Goal: Feedback & Contribution: Leave review/rating

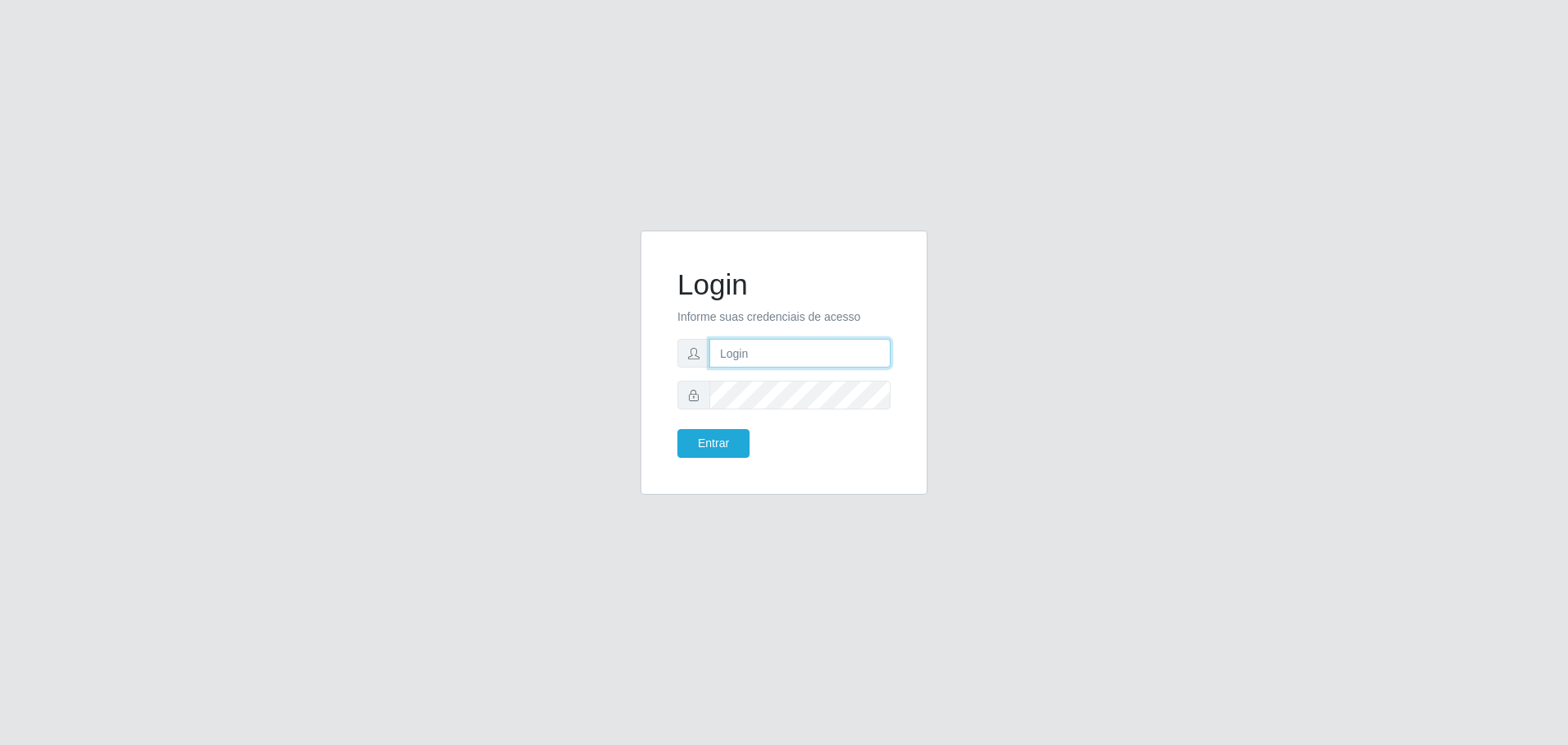
click at [735, 350] on input "text" at bounding box center [799, 353] width 181 height 29
type input "[EMAIL_ADDRESS][PERSON_NAME][DOMAIN_NAME]"
click at [678, 429] on button "Entrar" at bounding box center [713, 443] width 72 height 29
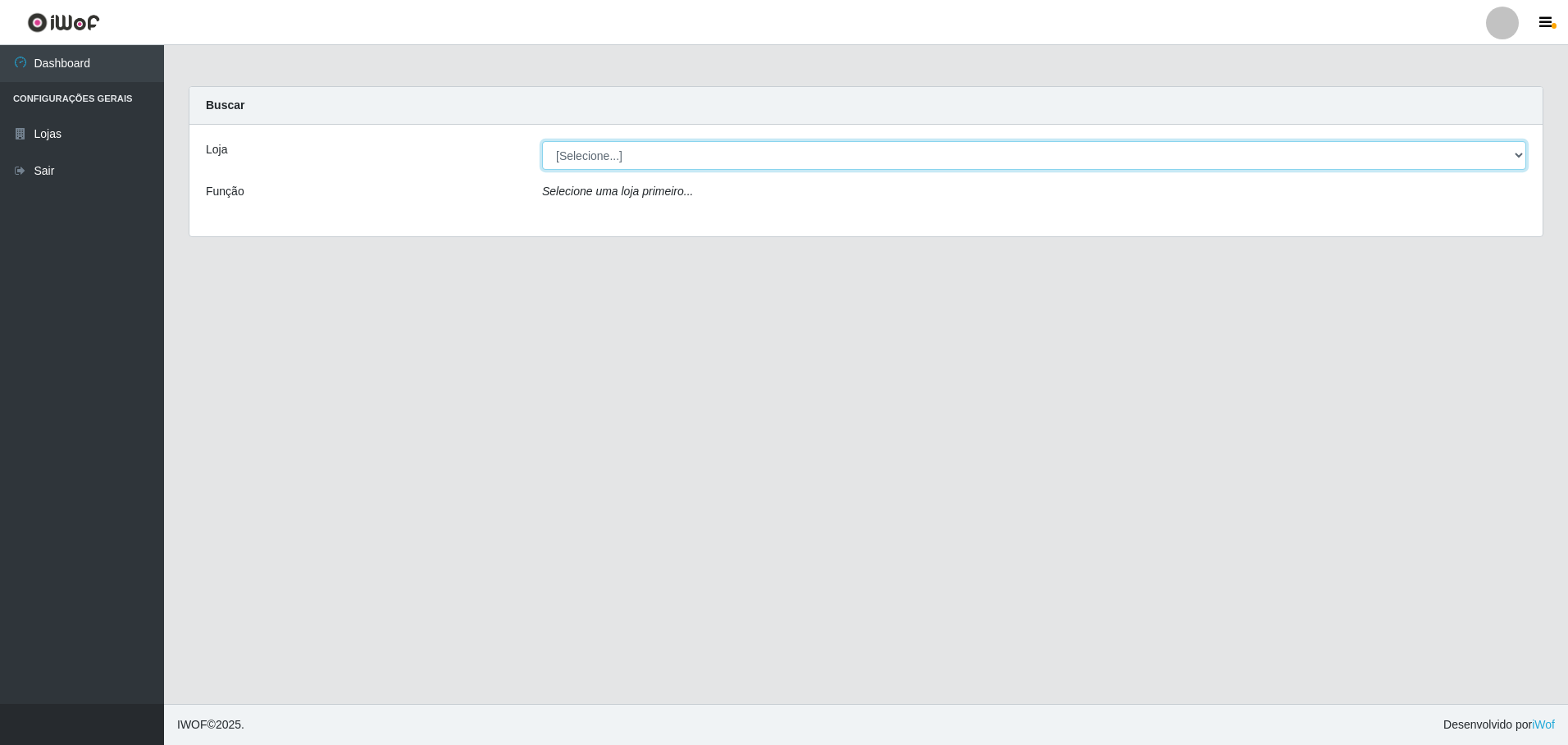
click at [792, 162] on select "[Selecione...] Extrabom - Loja 13 [GEOGRAPHIC_DATA]" at bounding box center [1034, 155] width 984 height 29
select select "436"
click at [542, 141] on select "[Selecione...] Extrabom - Loja 13 [GEOGRAPHIC_DATA]" at bounding box center [1034, 155] width 984 height 29
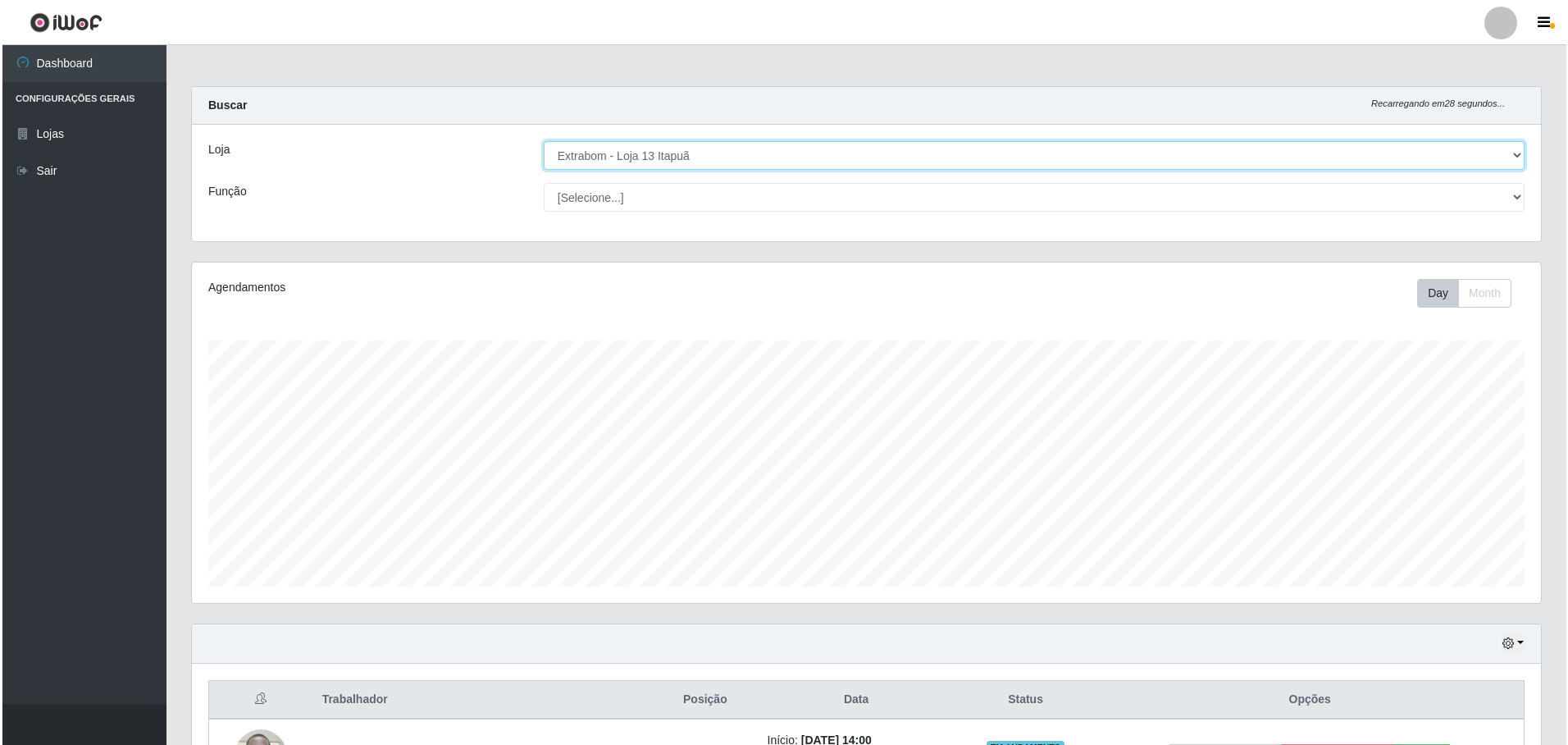
scroll to position [272, 0]
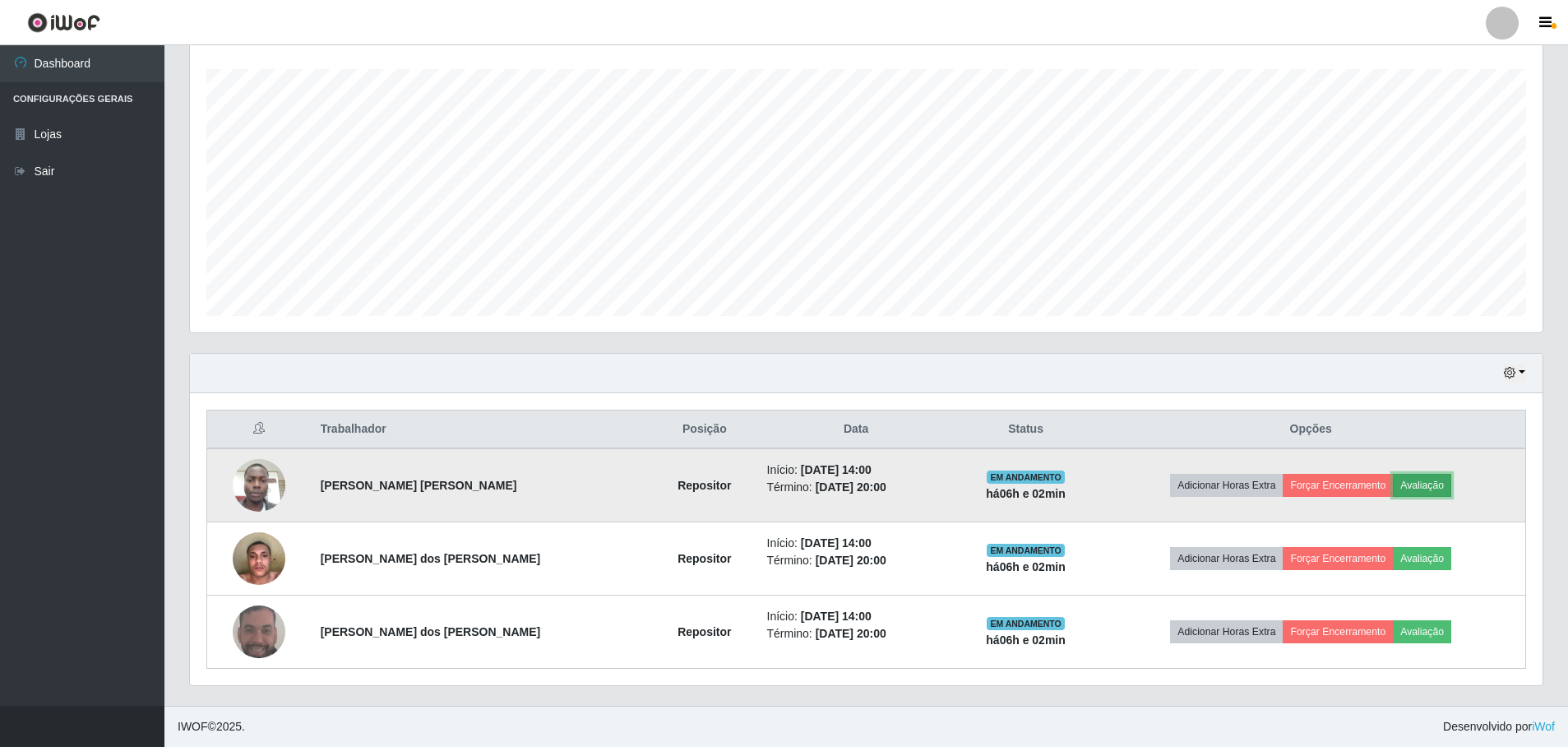
click at [1423, 478] on button "Avaliação" at bounding box center [1422, 485] width 58 height 23
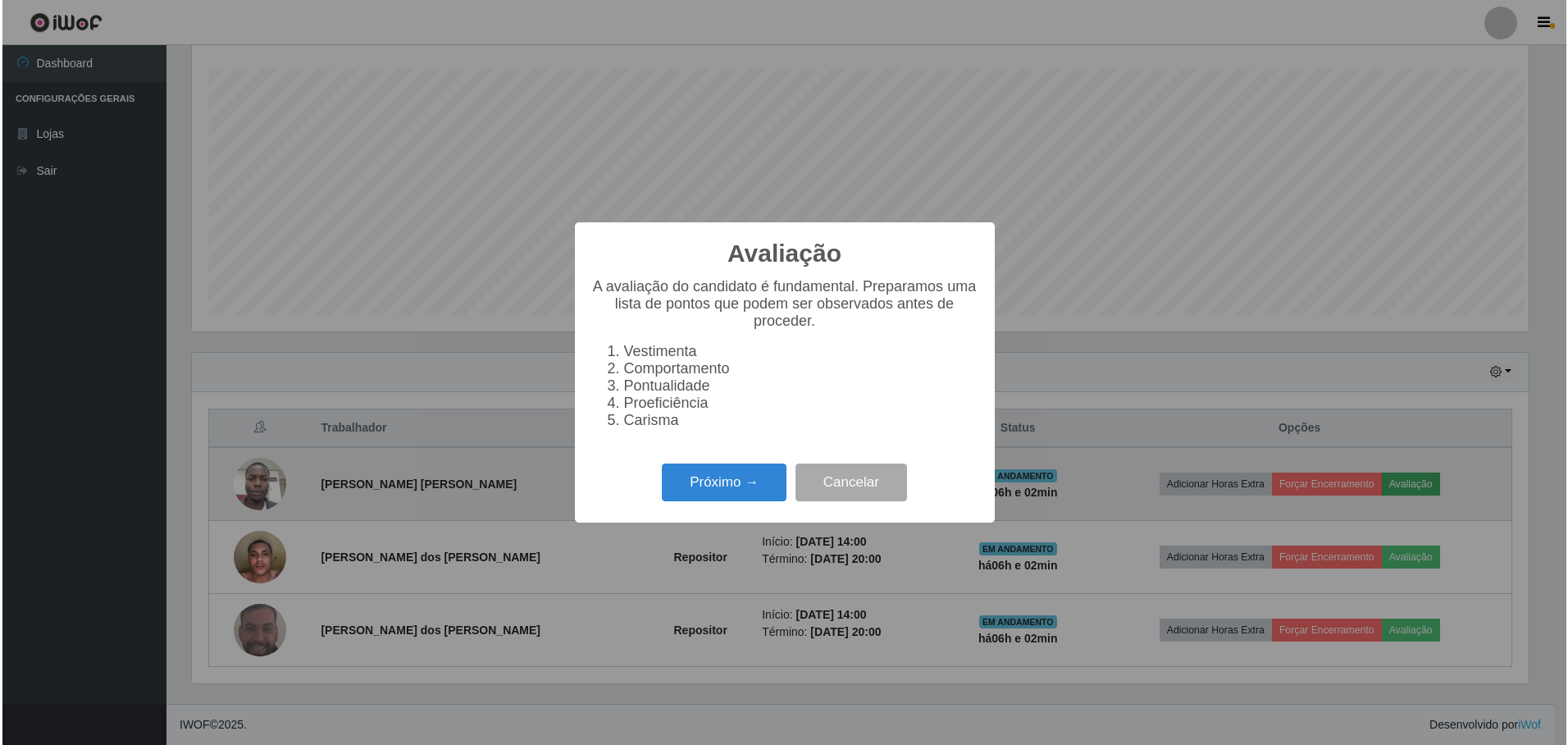
scroll to position [341, 1341]
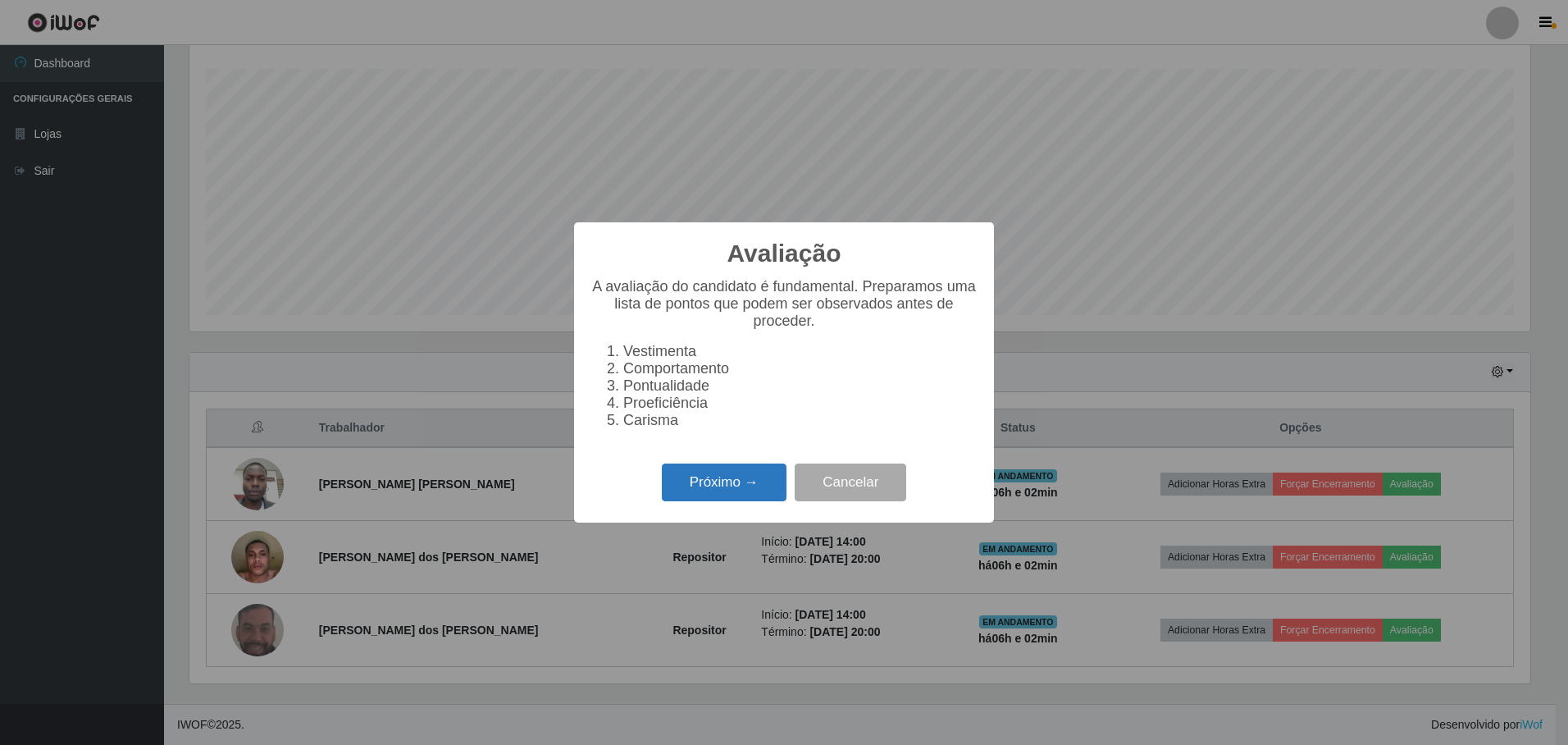
click at [726, 492] on button "Próximo →" at bounding box center [724, 482] width 124 height 39
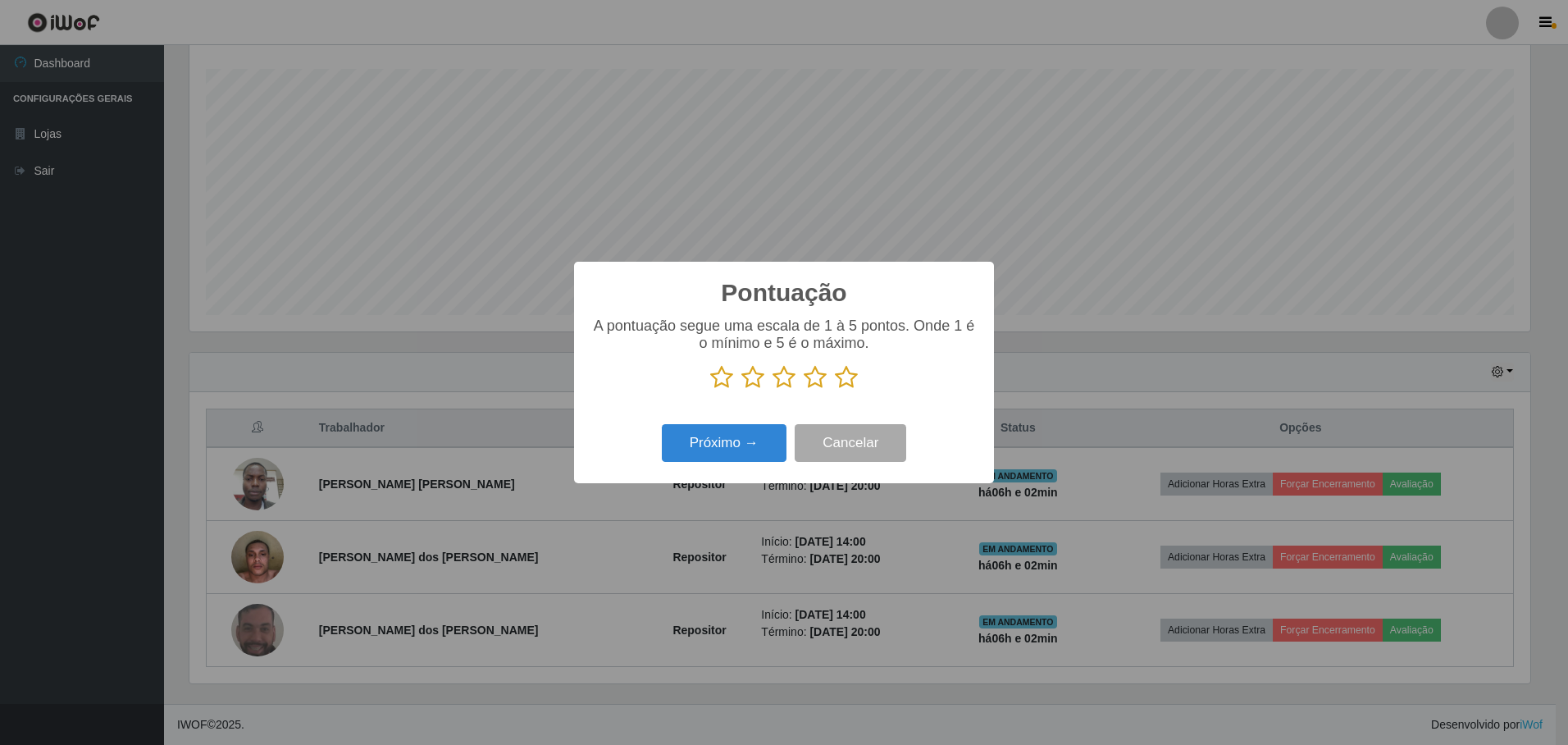
click at [839, 380] on icon at bounding box center [847, 378] width 23 height 25
click at [835, 389] on input "radio" at bounding box center [835, 389] width 0 height 0
click at [741, 436] on button "Próximo →" at bounding box center [724, 443] width 124 height 39
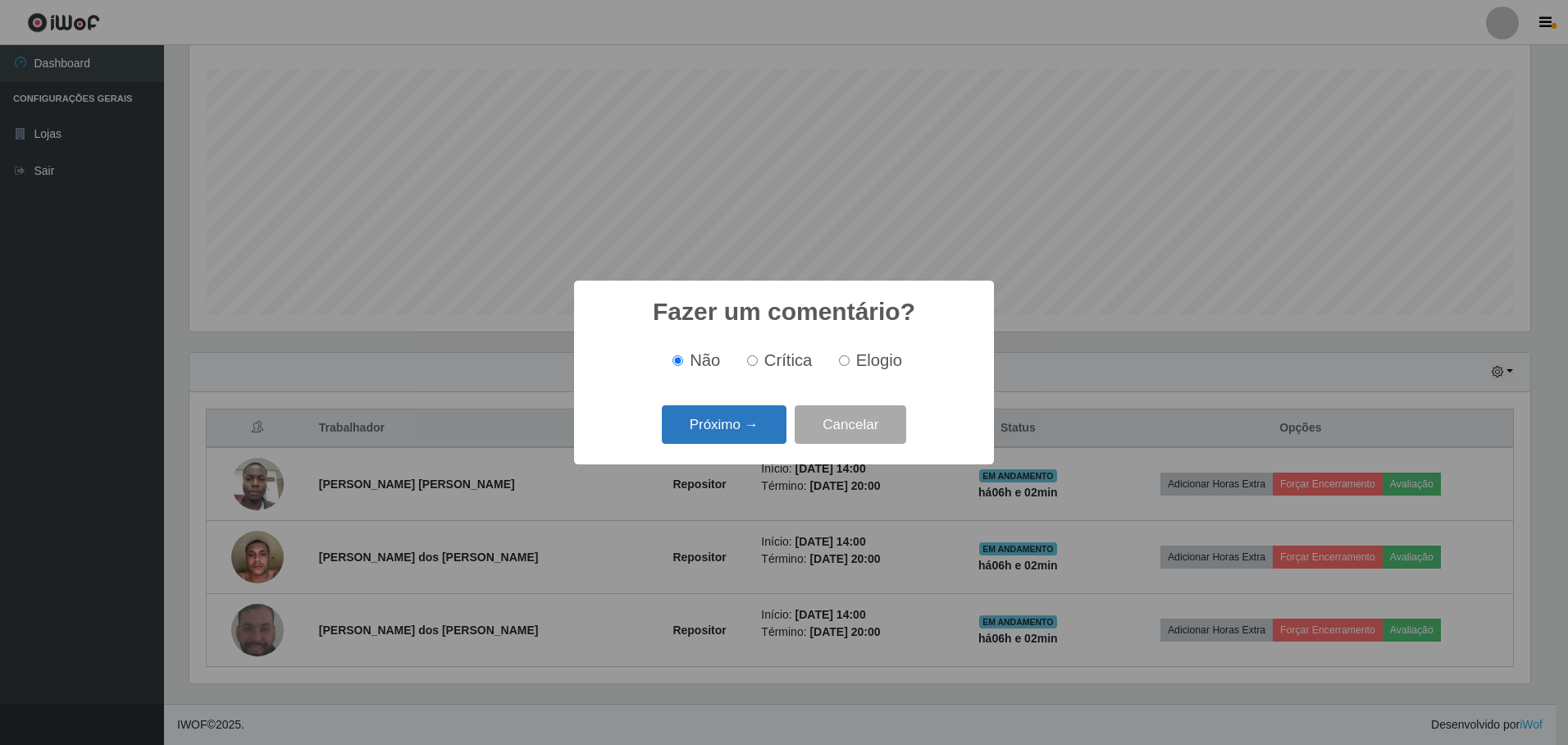
click at [736, 433] on button "Próximo →" at bounding box center [724, 424] width 124 height 39
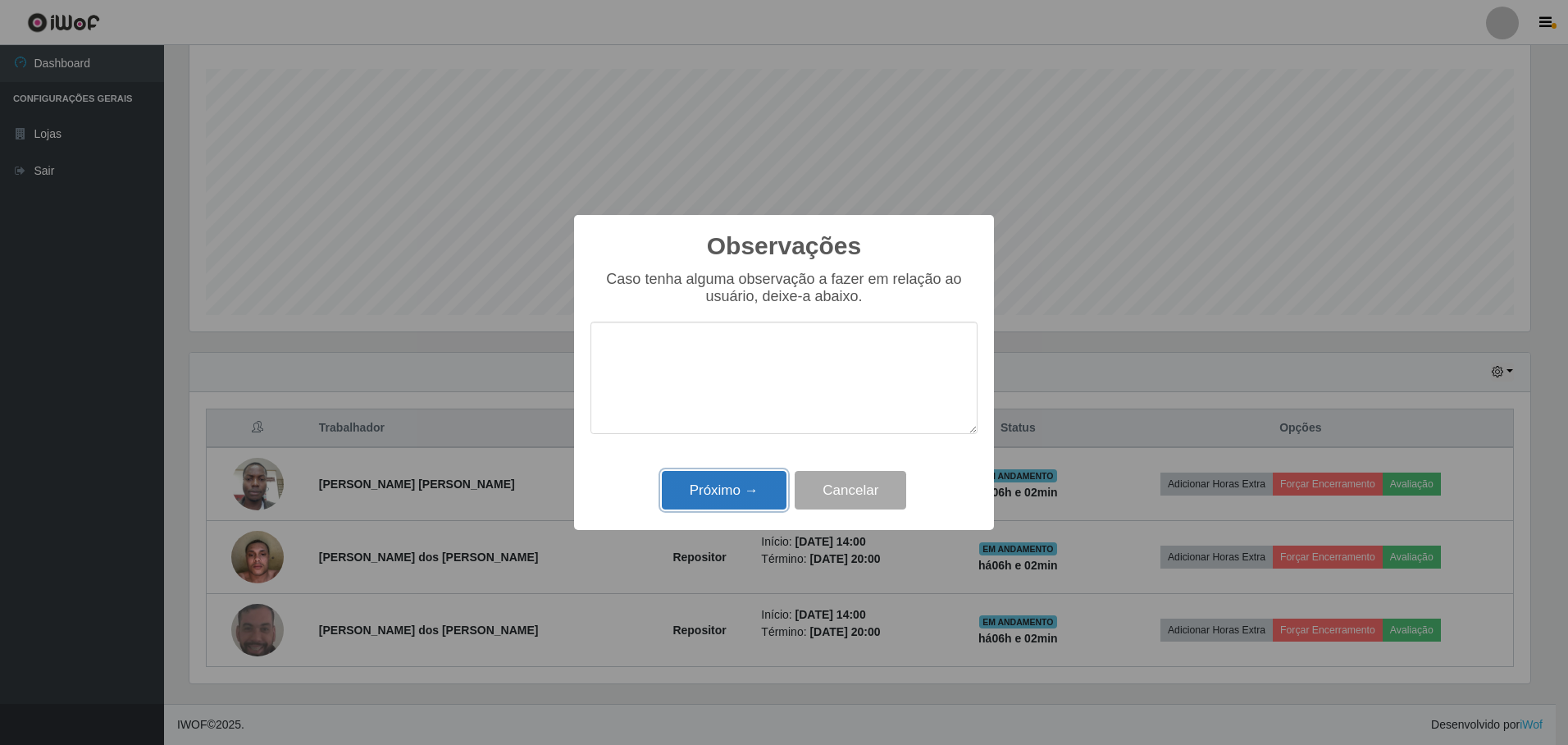
click at [725, 477] on button "Próximo →" at bounding box center [724, 490] width 124 height 39
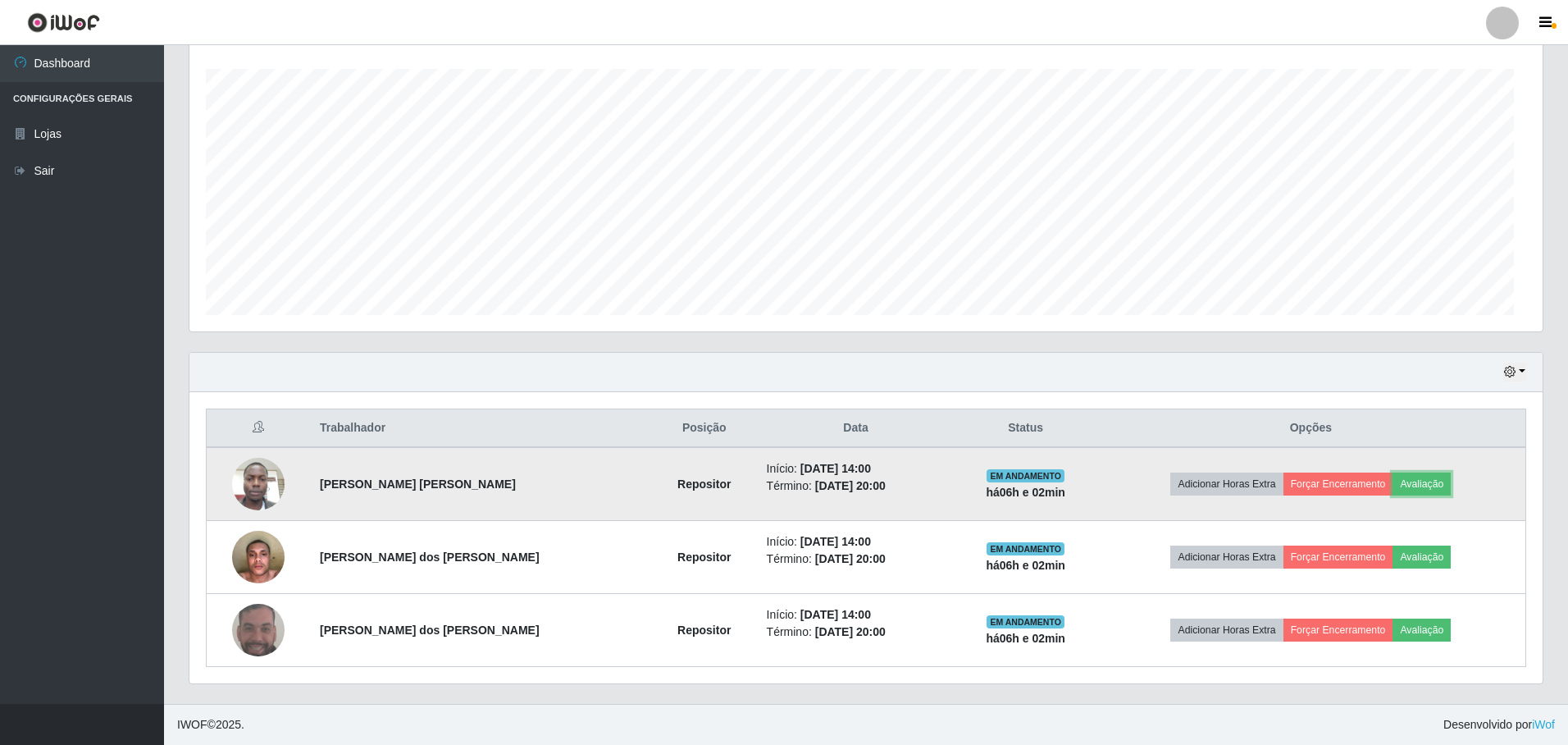
scroll to position [341, 1349]
click at [1327, 482] on button "Forçar Encerramento" at bounding box center [1334, 484] width 110 height 23
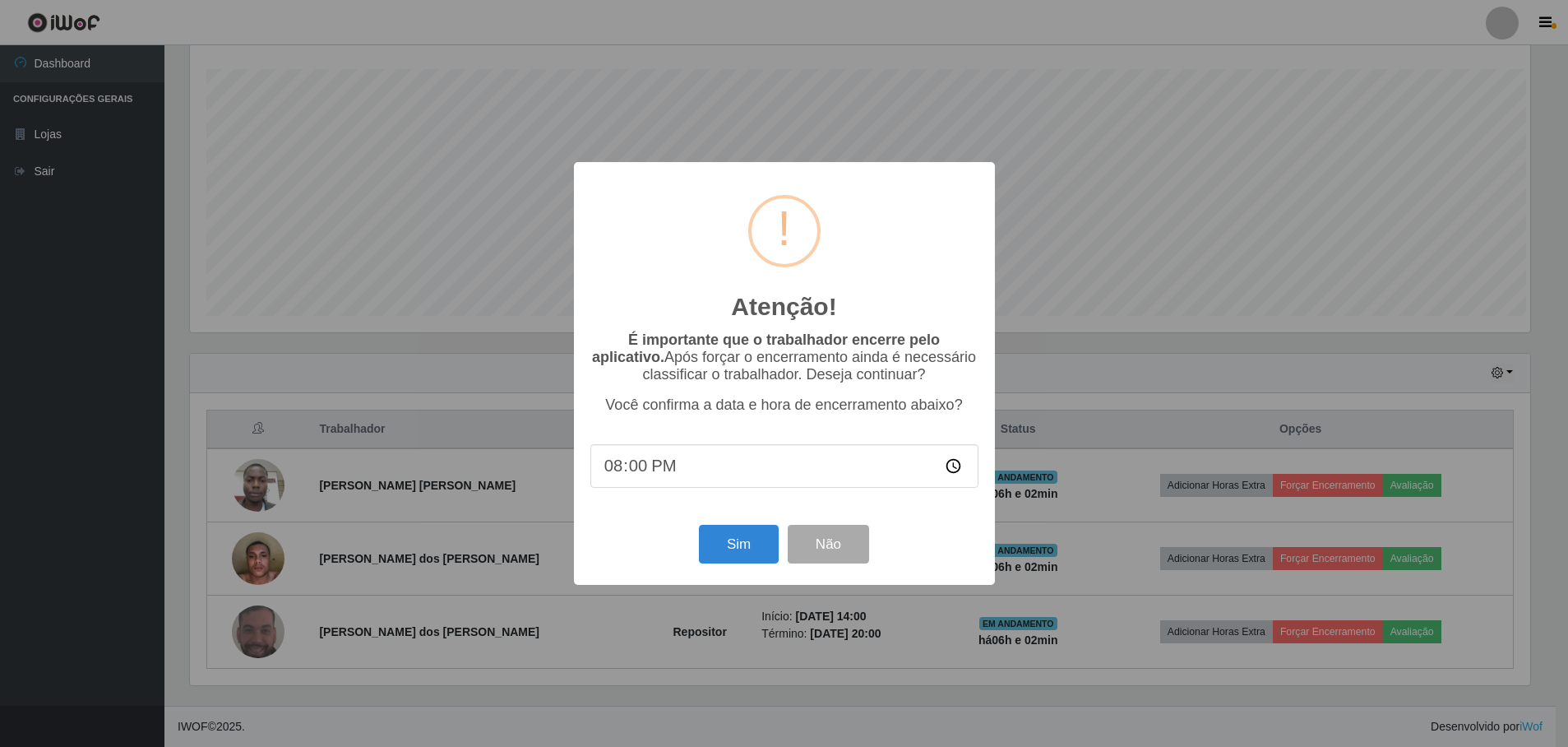
scroll to position [342, 1345]
click at [738, 547] on button "Sim" at bounding box center [741, 544] width 80 height 39
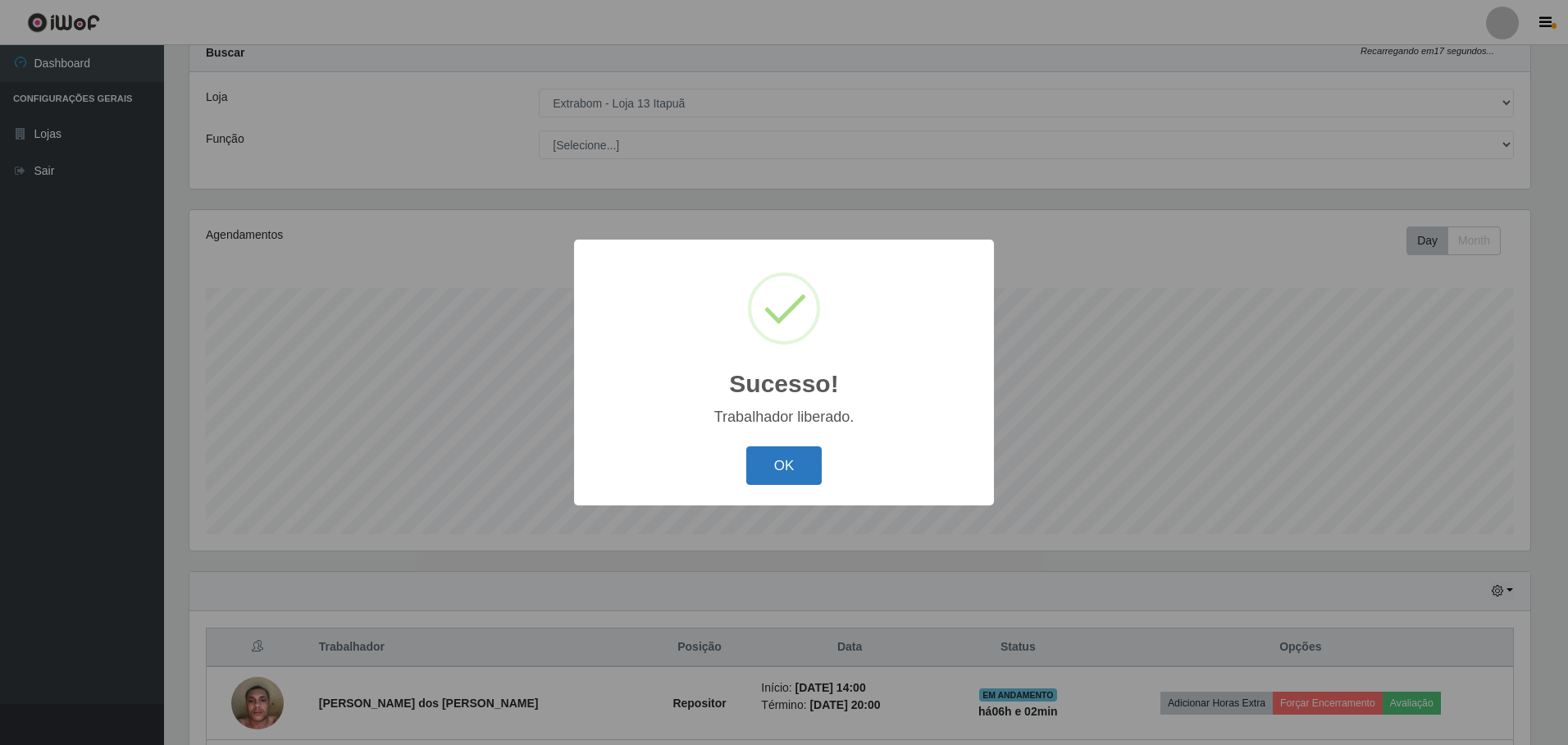
click at [817, 472] on button "OK" at bounding box center [784, 466] width 76 height 39
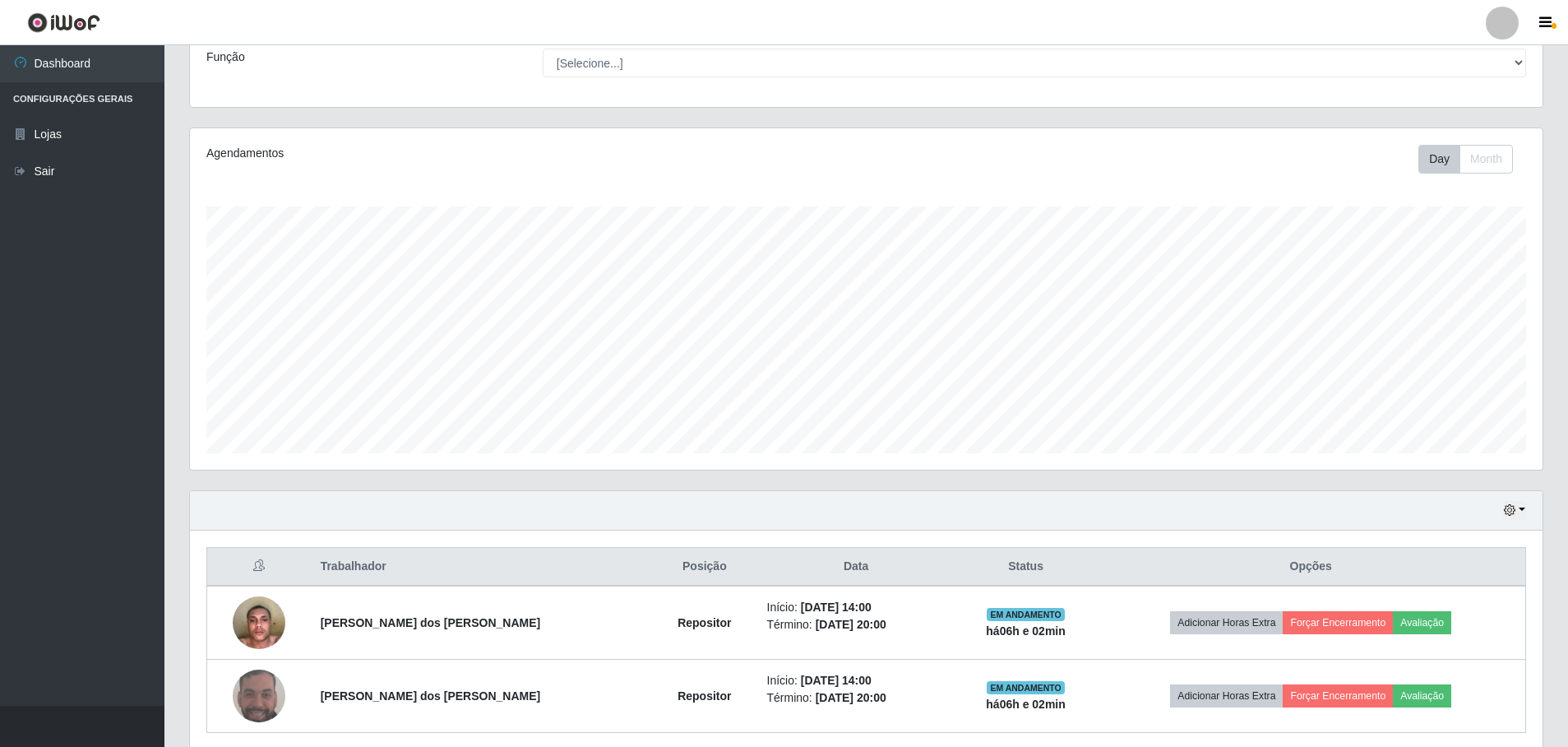
scroll to position [199, 0]
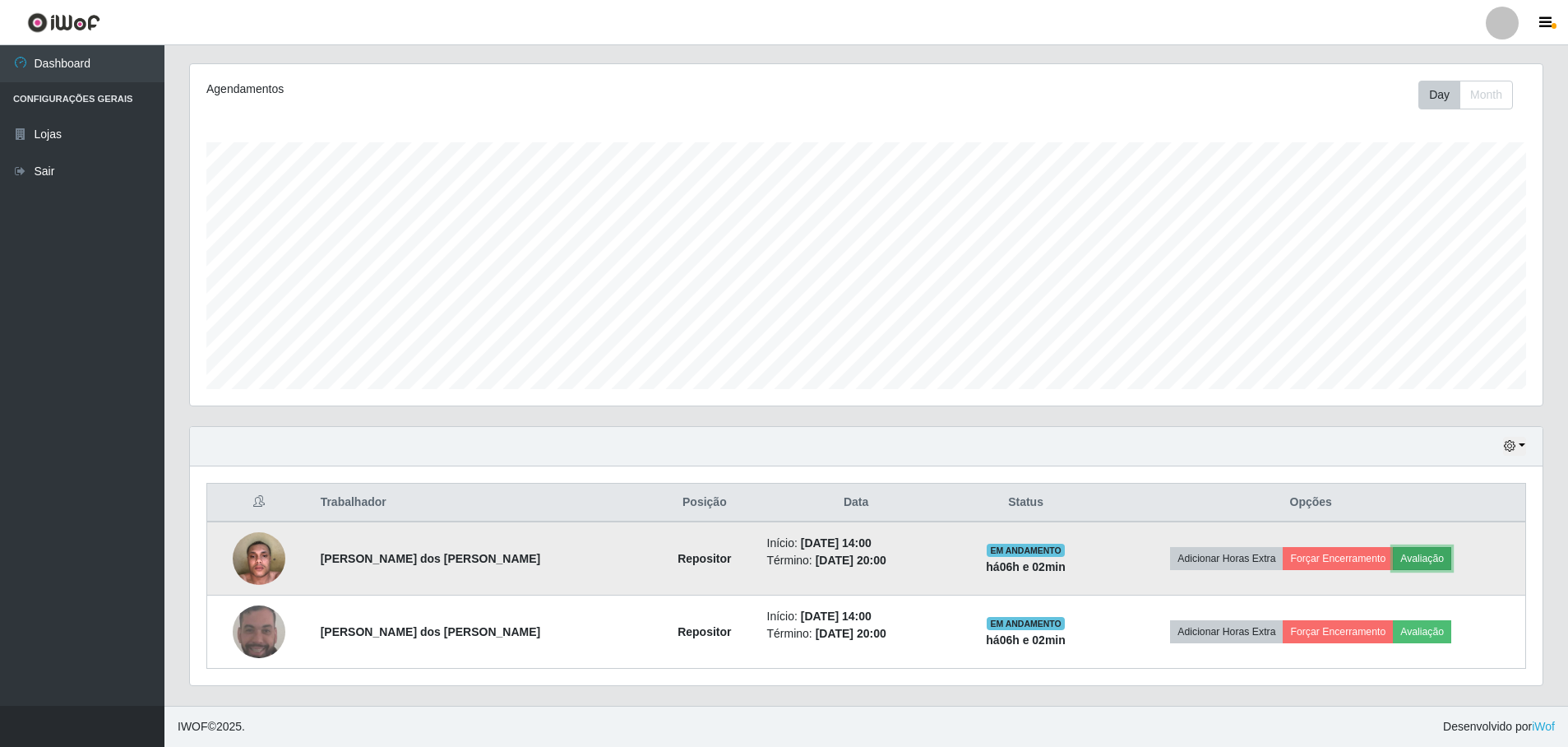
click at [1412, 562] on button "Avaliação" at bounding box center [1422, 558] width 58 height 23
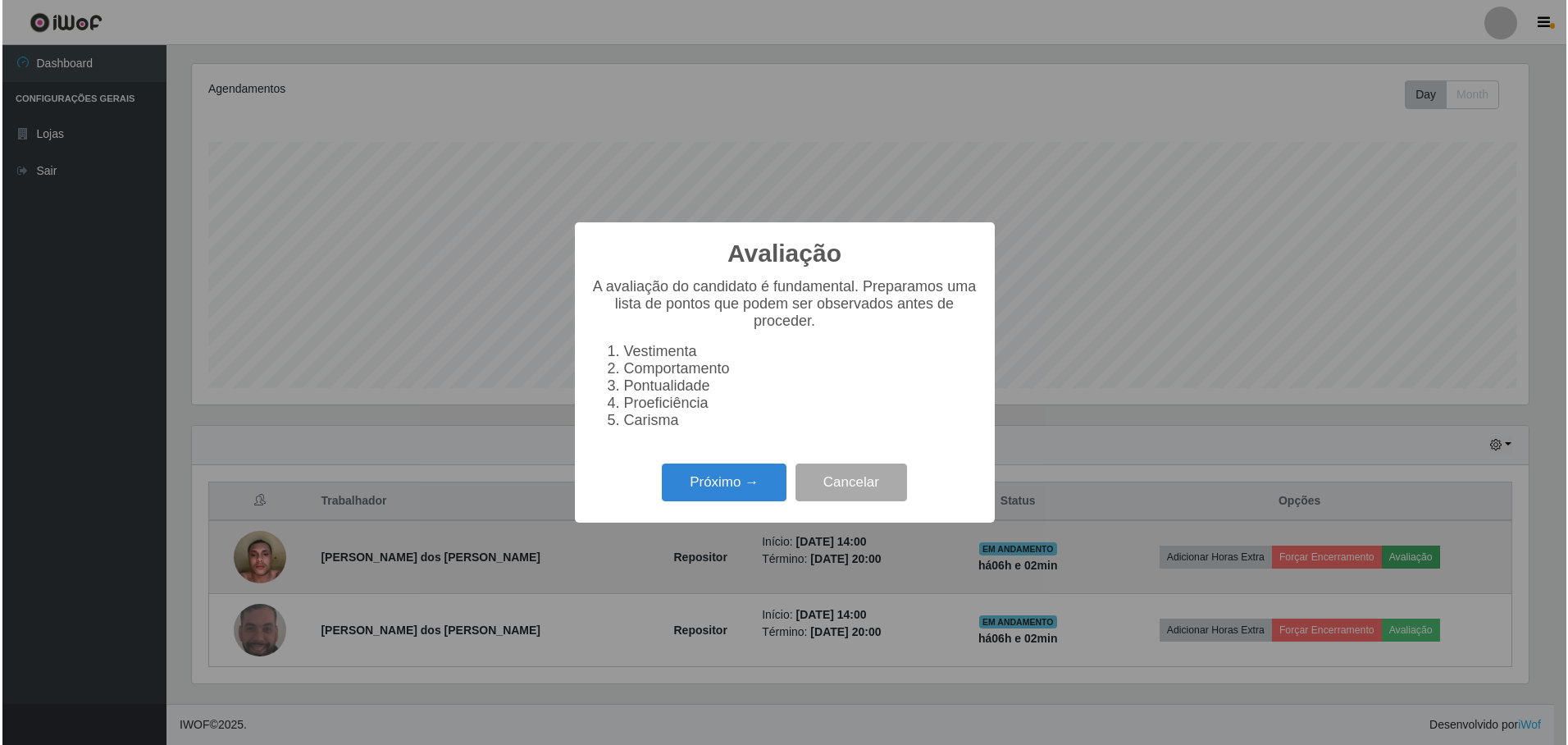
scroll to position [341, 1341]
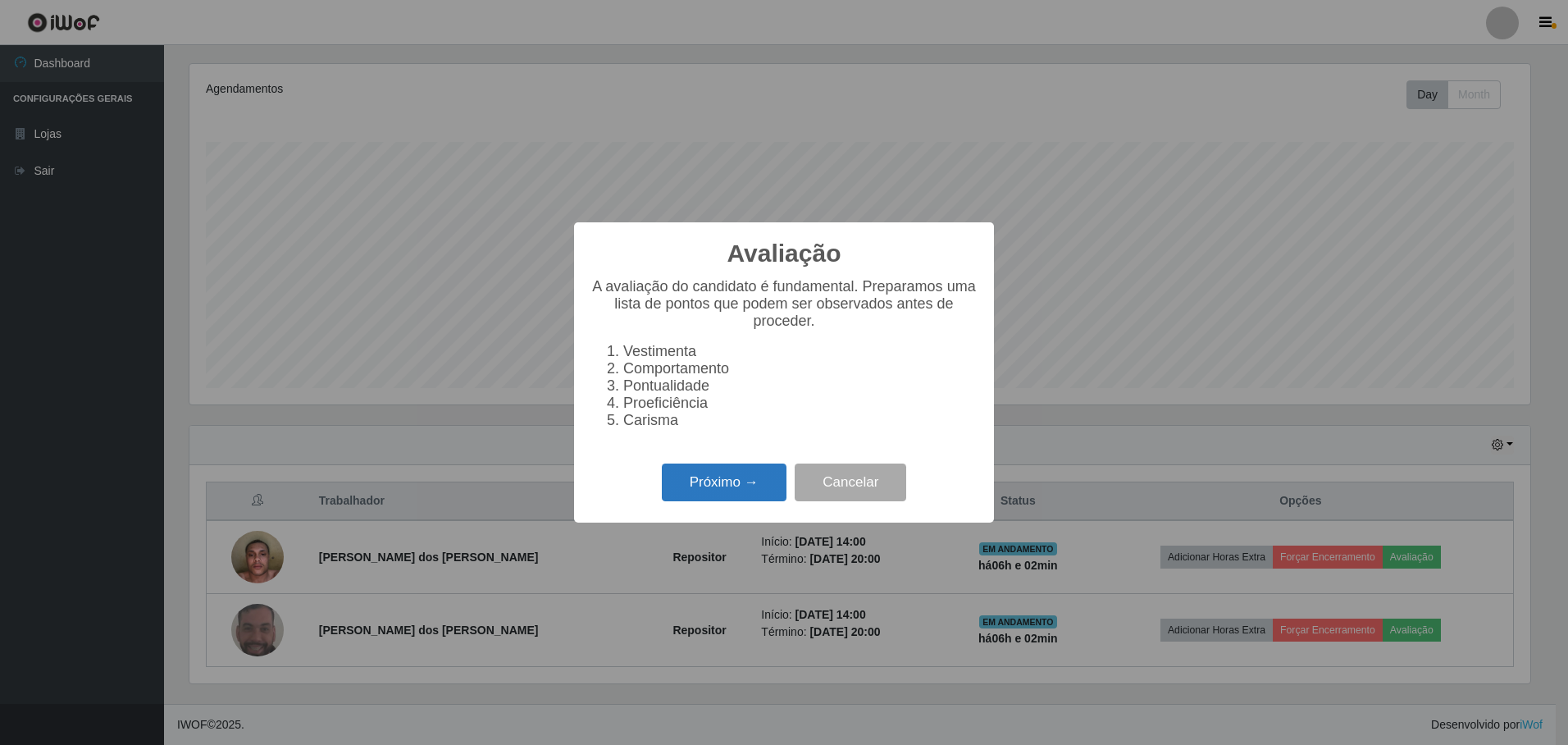
click at [742, 488] on button "Próximo →" at bounding box center [724, 482] width 124 height 39
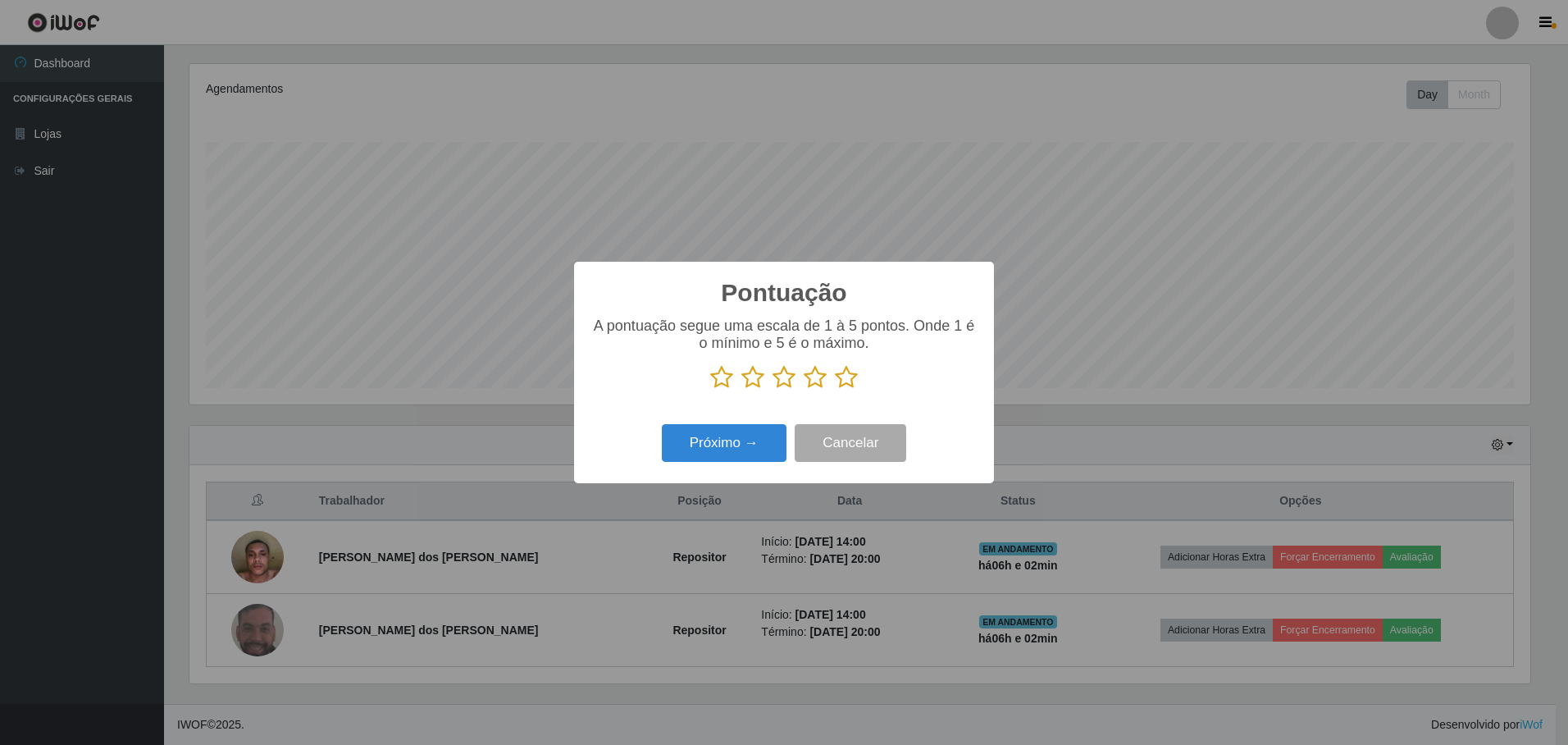
scroll to position [820125, 818745]
click at [842, 378] on icon at bounding box center [847, 378] width 23 height 25
click at [835, 389] on input "radio" at bounding box center [835, 389] width 0 height 0
click at [741, 447] on button "Próximo →" at bounding box center [724, 443] width 124 height 39
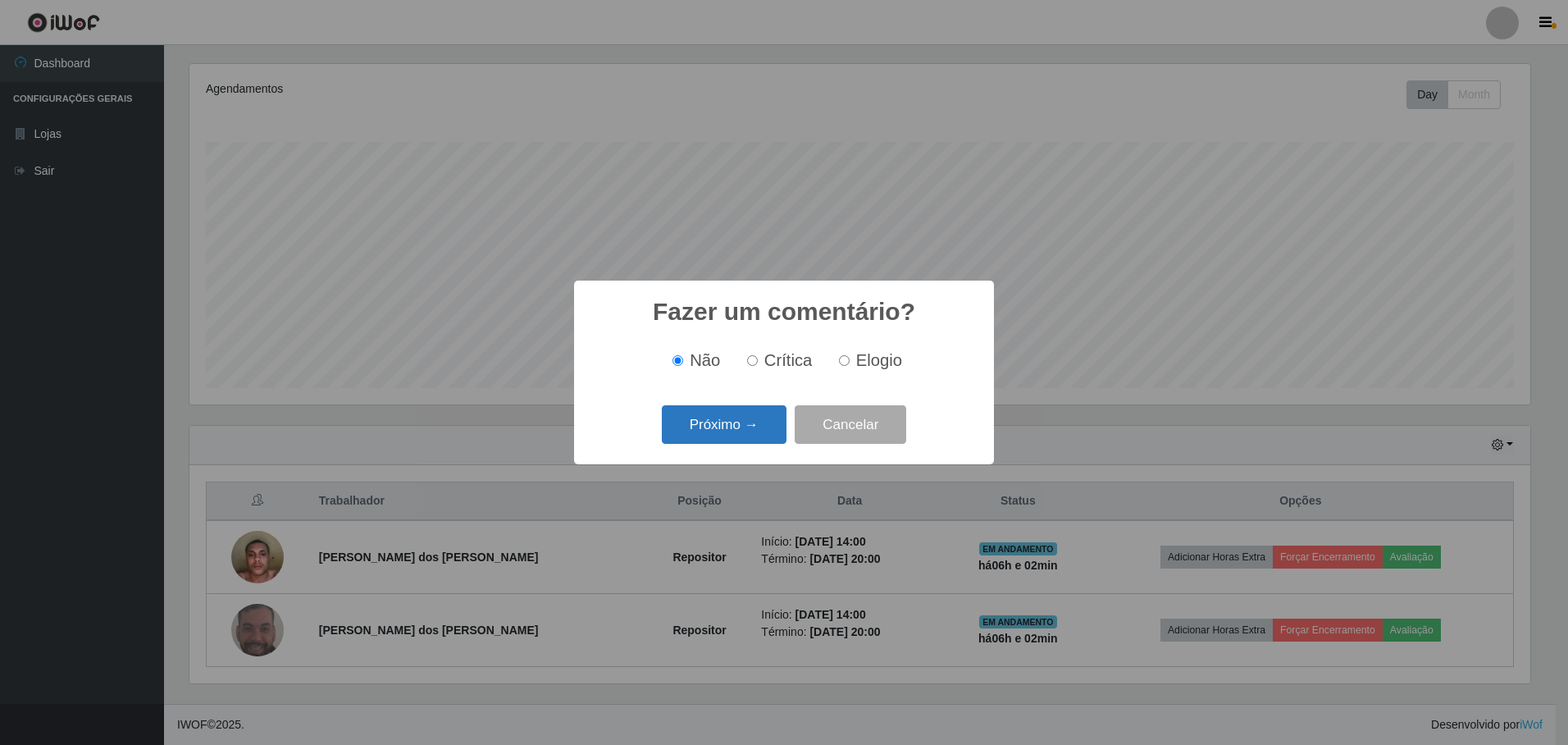
click at [712, 410] on button "Próximo →" at bounding box center [724, 424] width 124 height 39
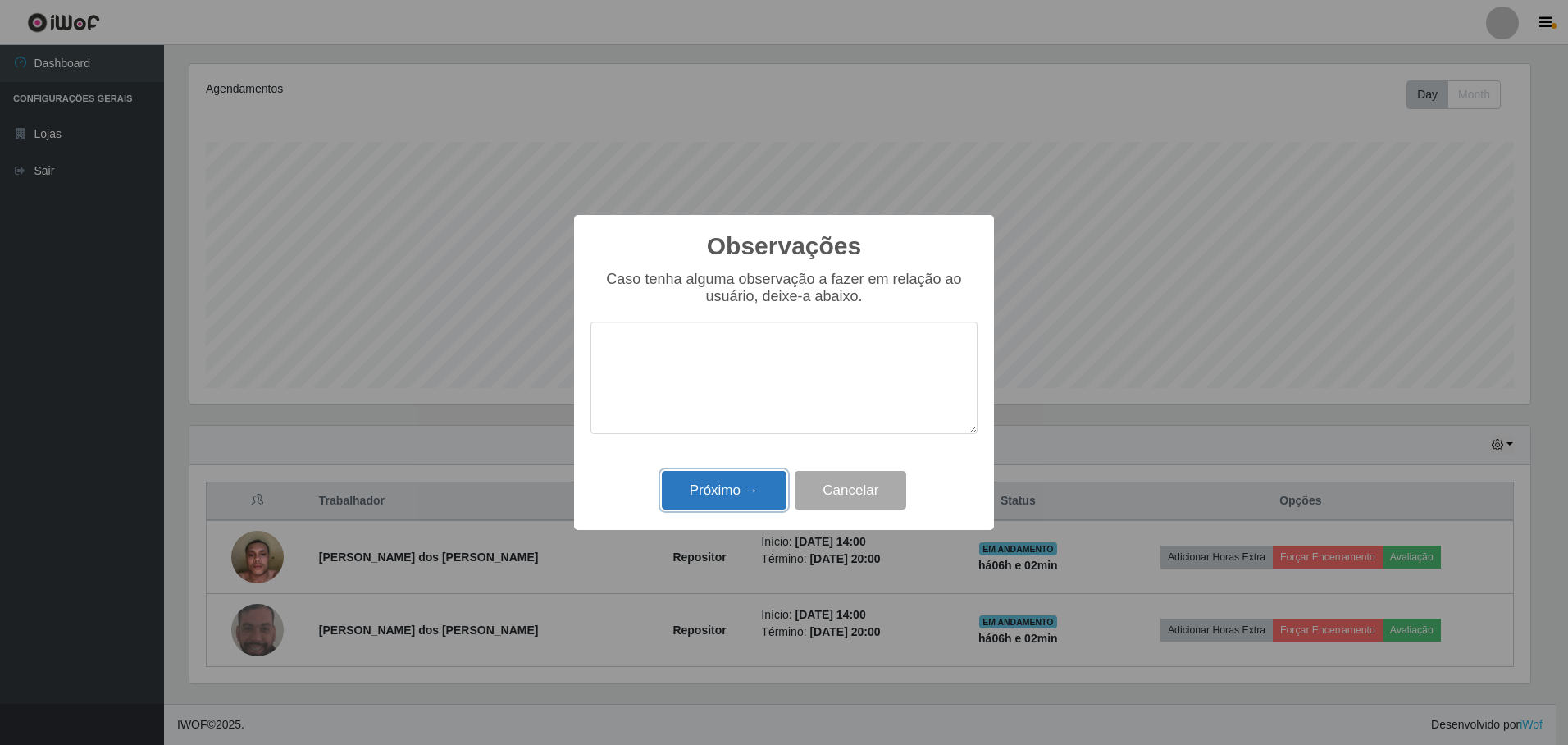
click at [737, 505] on button "Próximo →" at bounding box center [724, 490] width 124 height 39
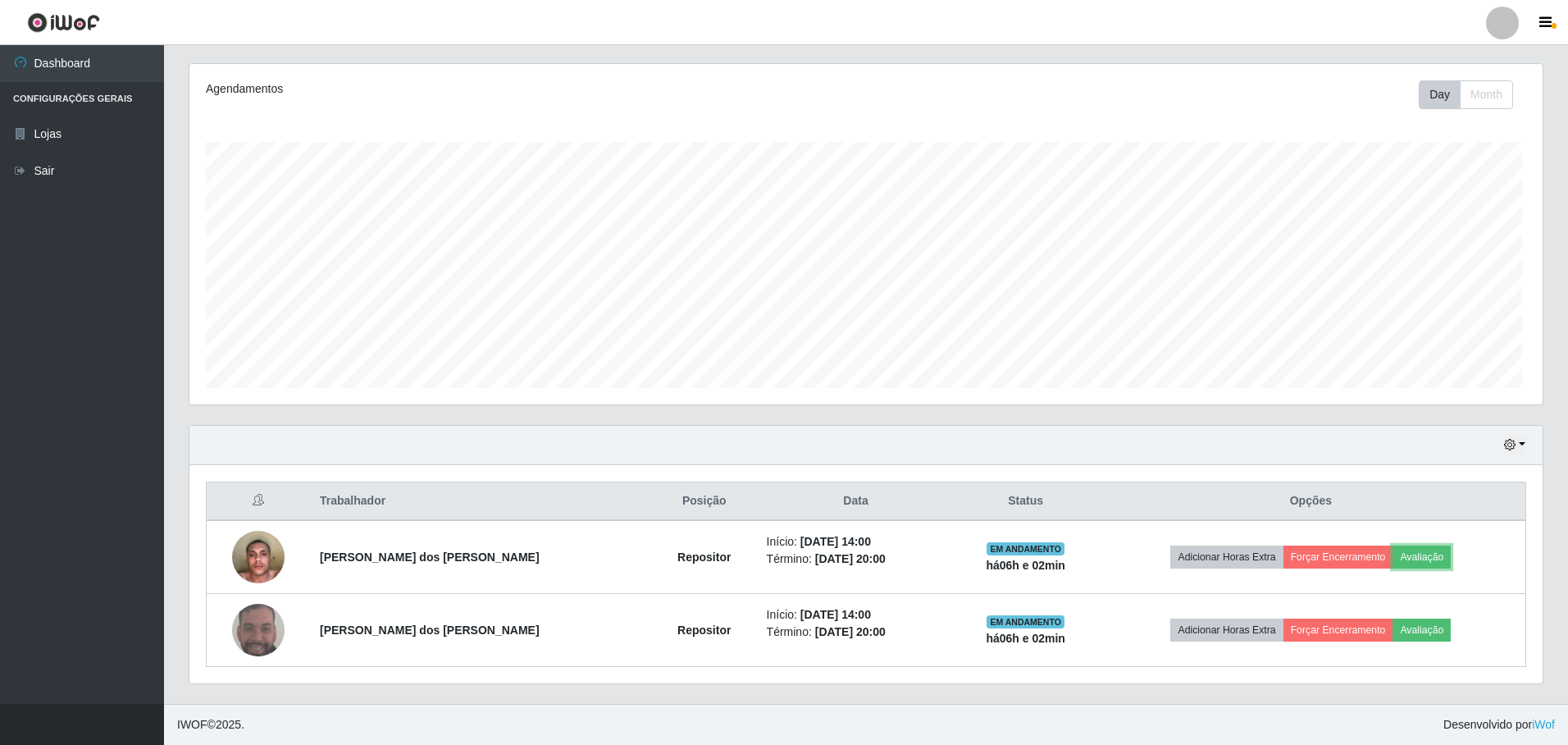
scroll to position [341, 1349]
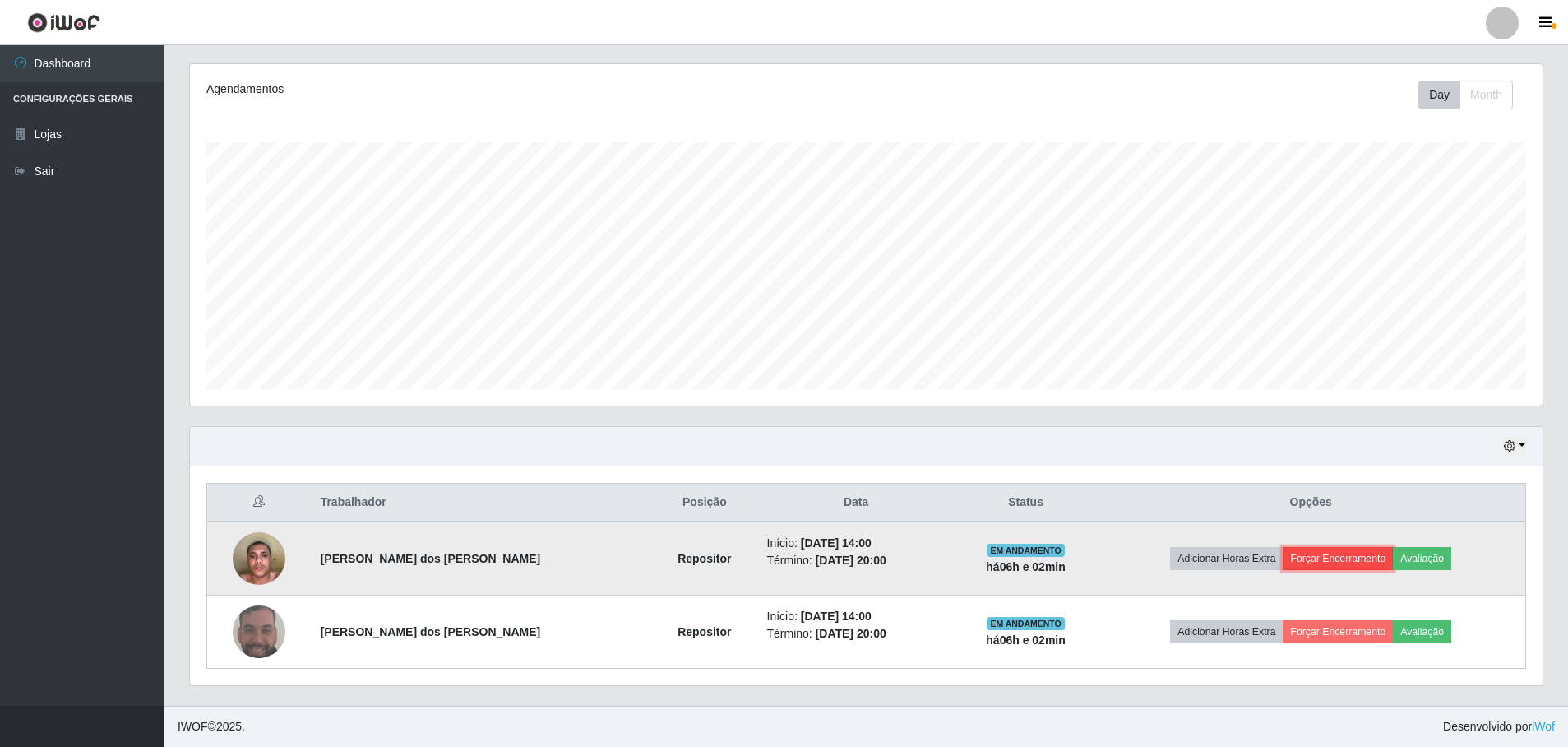
click at [1353, 555] on button "Forçar Encerramento" at bounding box center [1338, 558] width 110 height 23
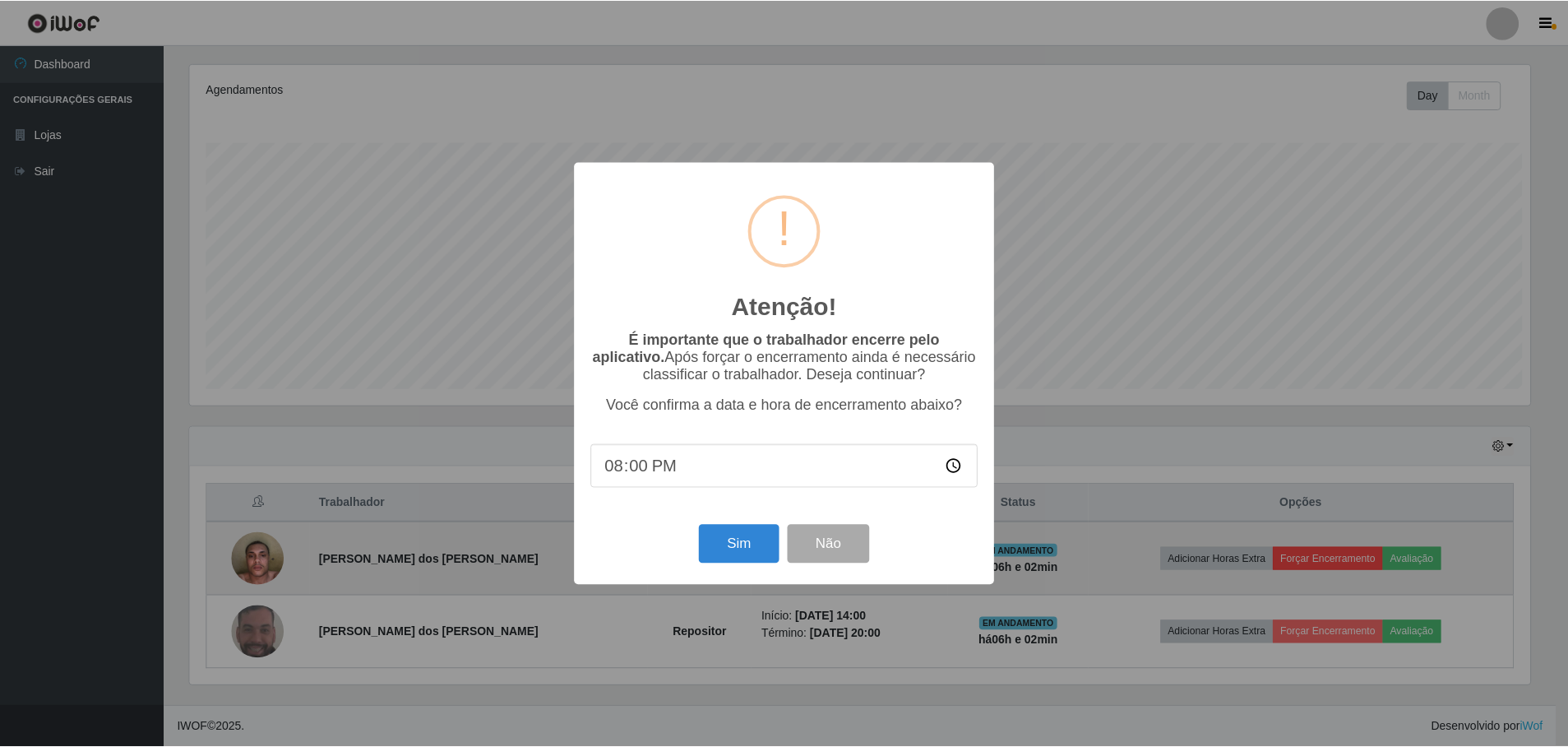
scroll to position [0, 0]
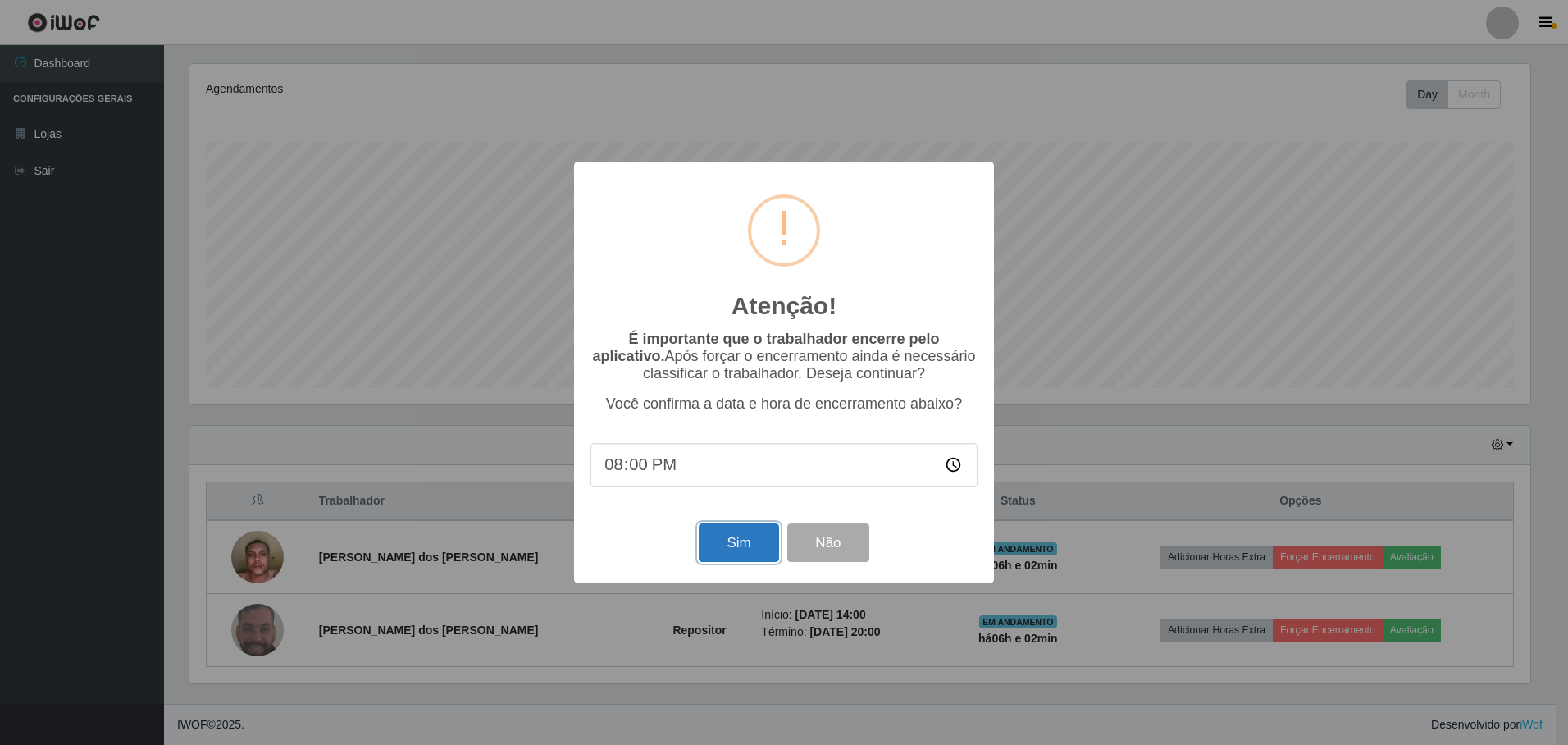
click at [720, 544] on button "Sim" at bounding box center [739, 543] width 80 height 39
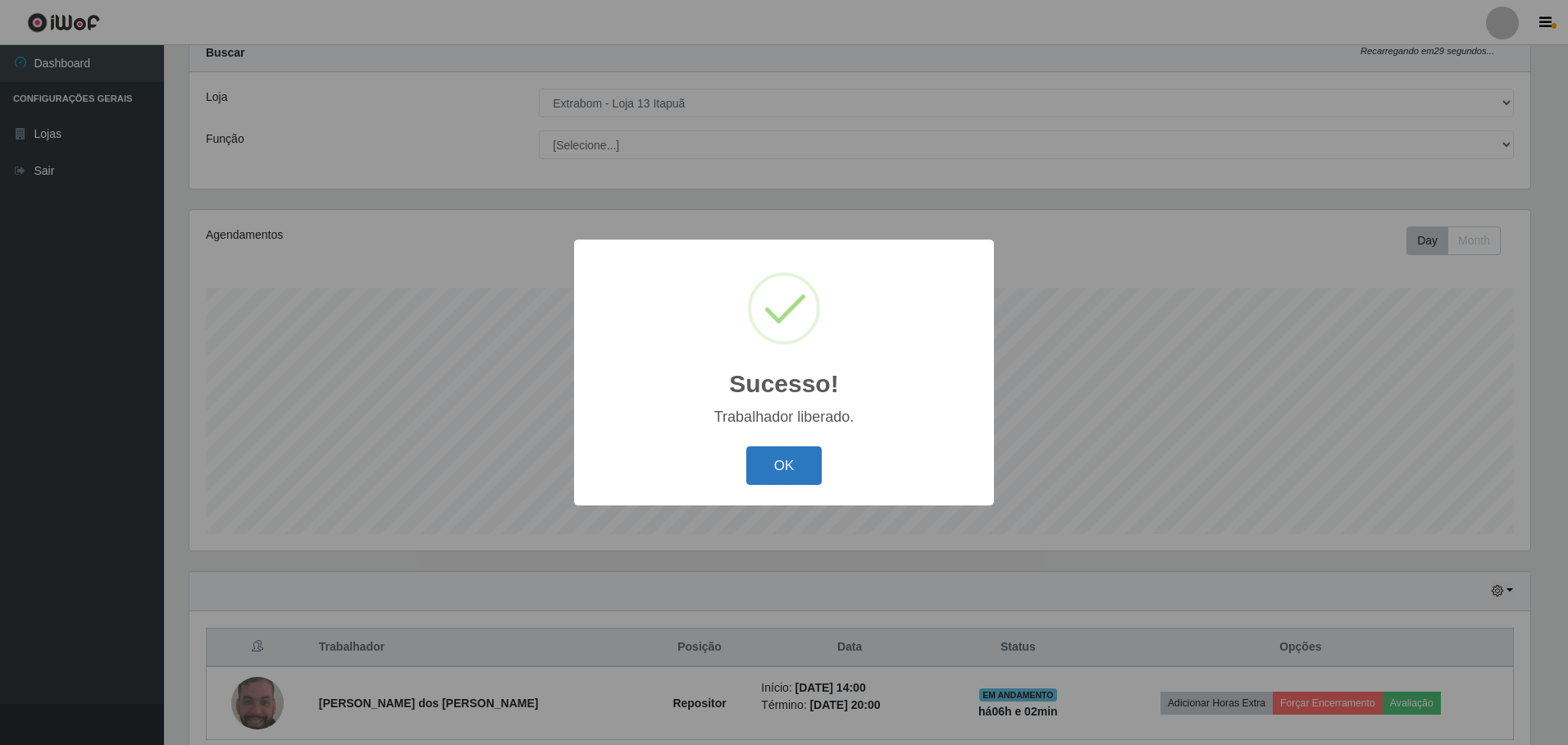
click at [779, 469] on button "OK" at bounding box center [784, 466] width 76 height 39
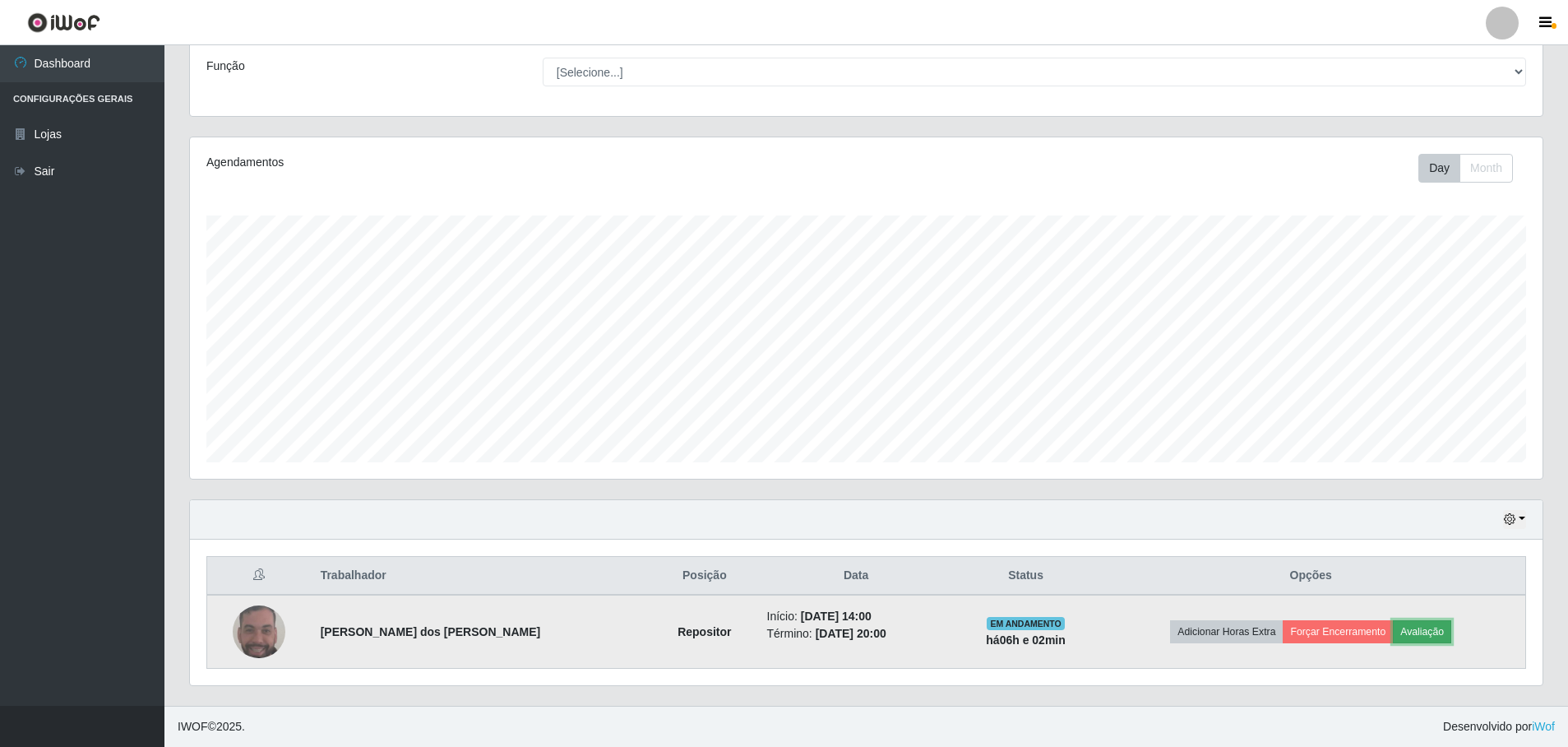
click at [1436, 629] on button "Avaliação" at bounding box center [1422, 632] width 58 height 23
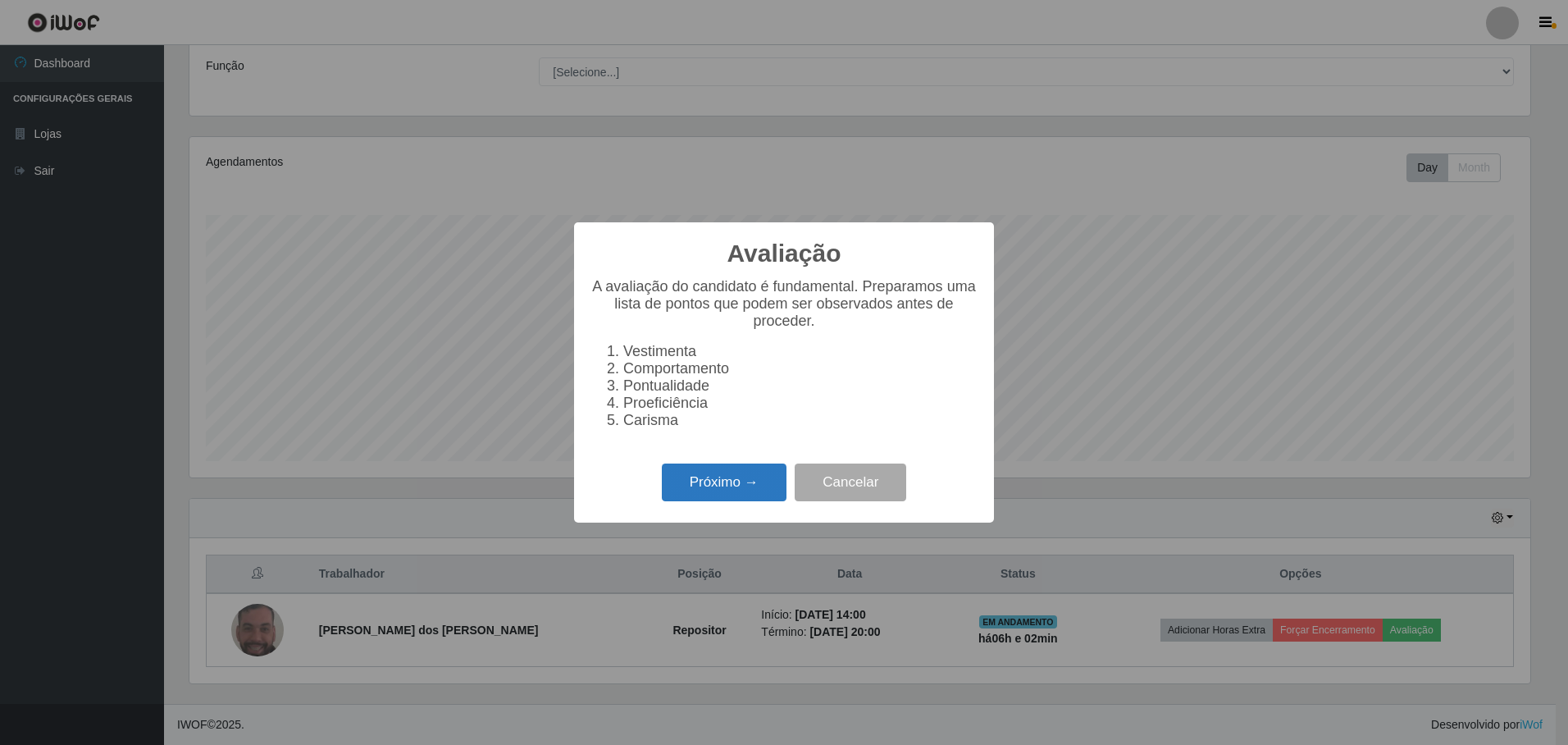
click at [736, 492] on button "Próximo →" at bounding box center [724, 482] width 124 height 39
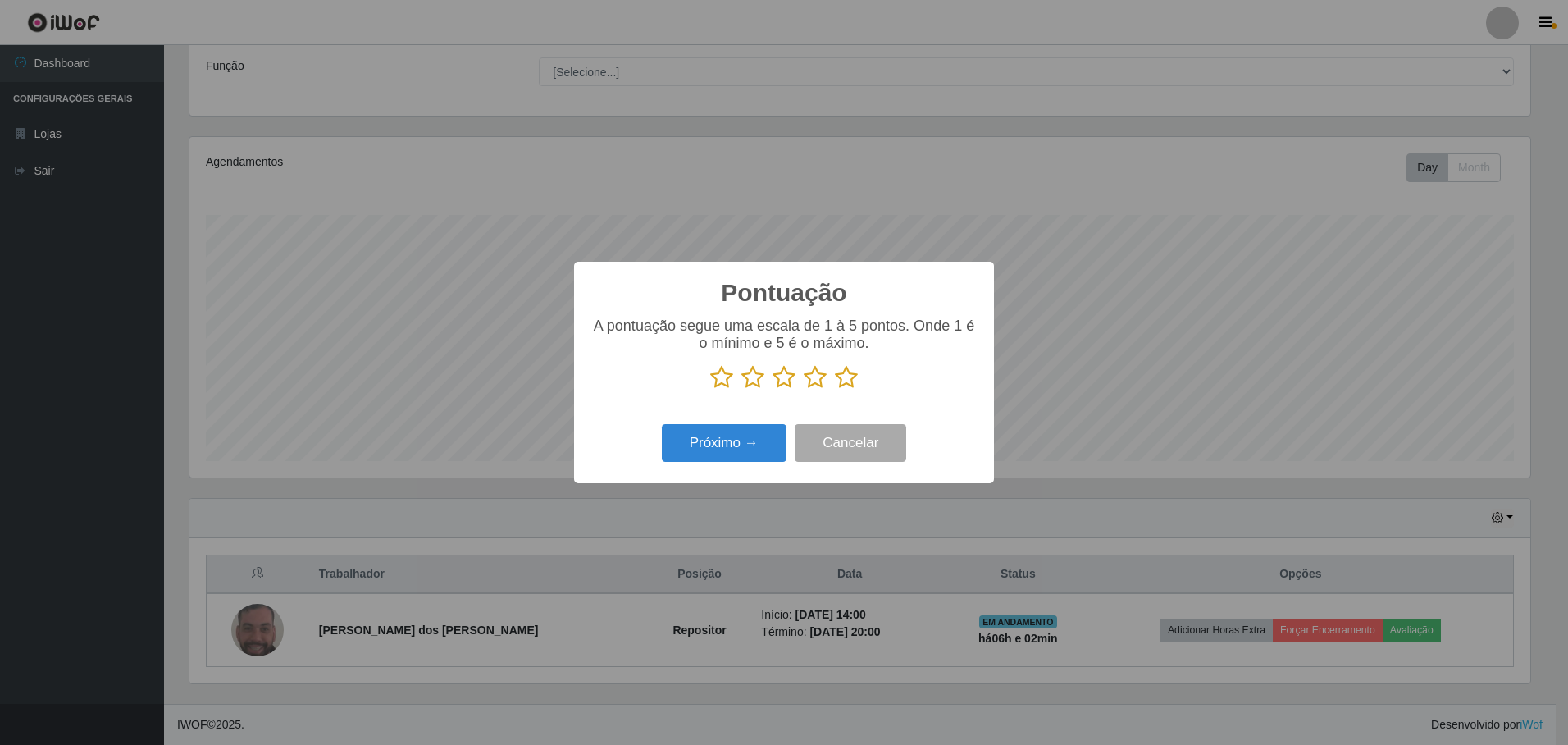
click at [850, 380] on icon at bounding box center [847, 378] width 23 height 25
click at [835, 389] on input "radio" at bounding box center [835, 389] width 0 height 0
click at [710, 446] on button "Próximo →" at bounding box center [724, 443] width 124 height 39
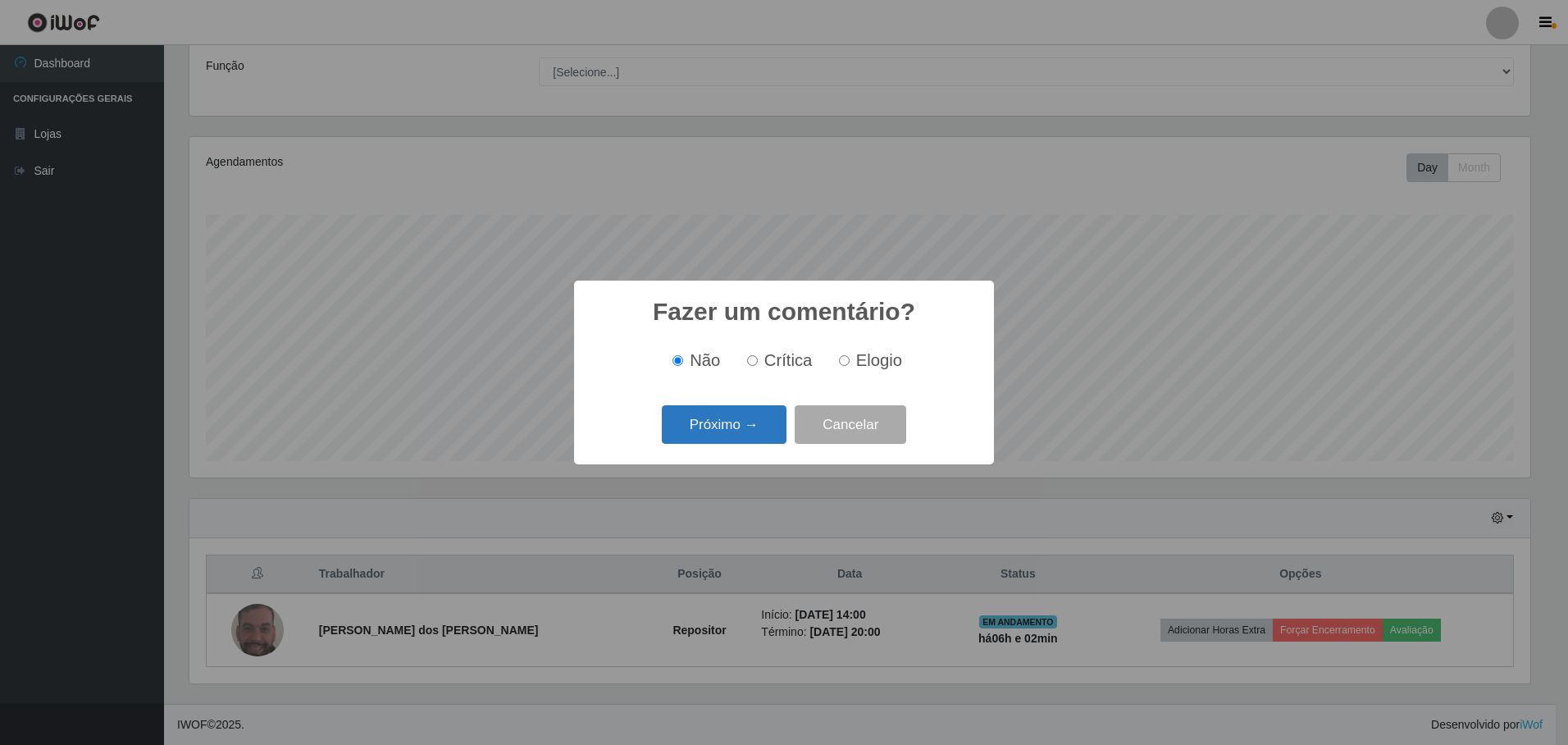
click at [721, 431] on button "Próximo →" at bounding box center [724, 424] width 124 height 39
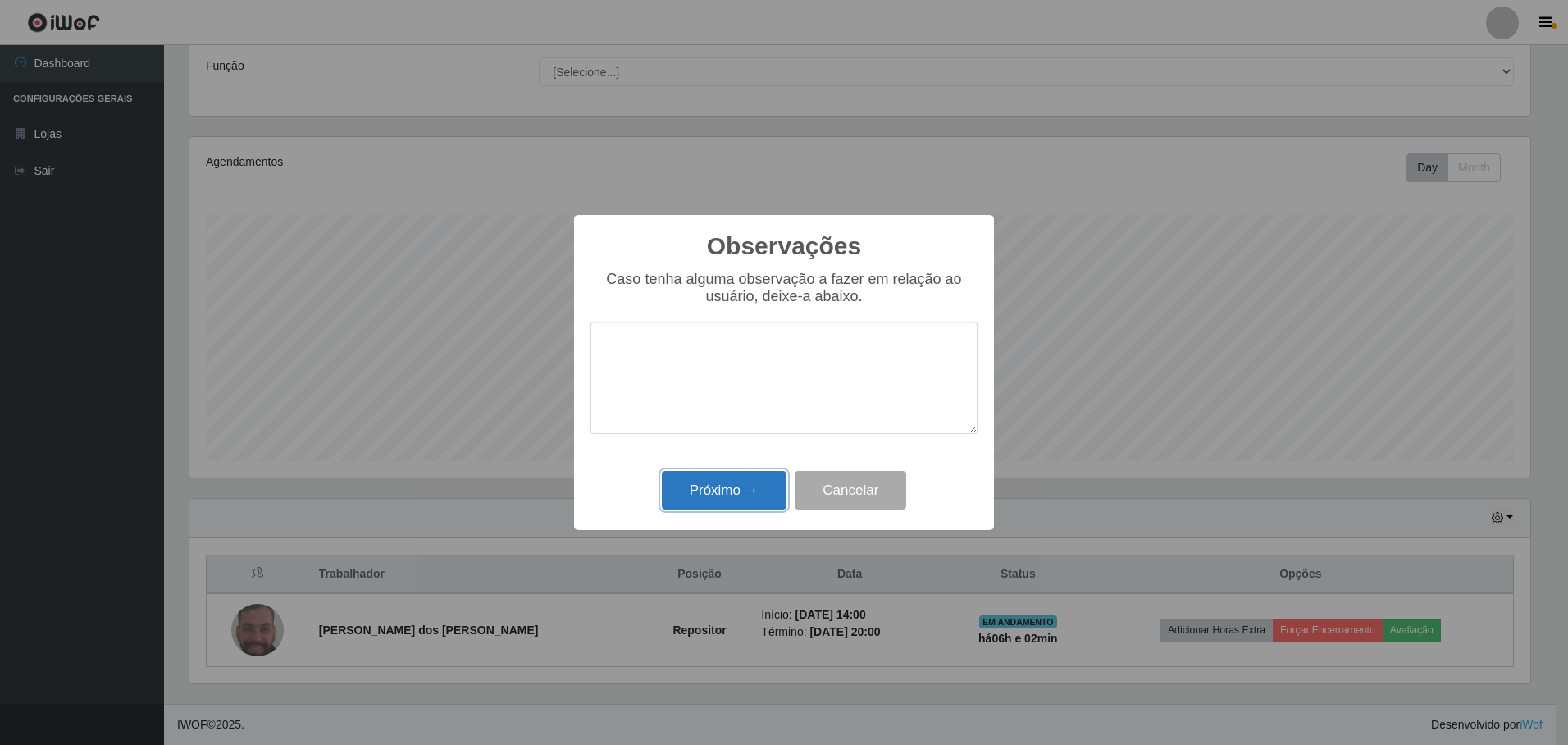
click at [730, 491] on button "Próximo →" at bounding box center [724, 490] width 124 height 39
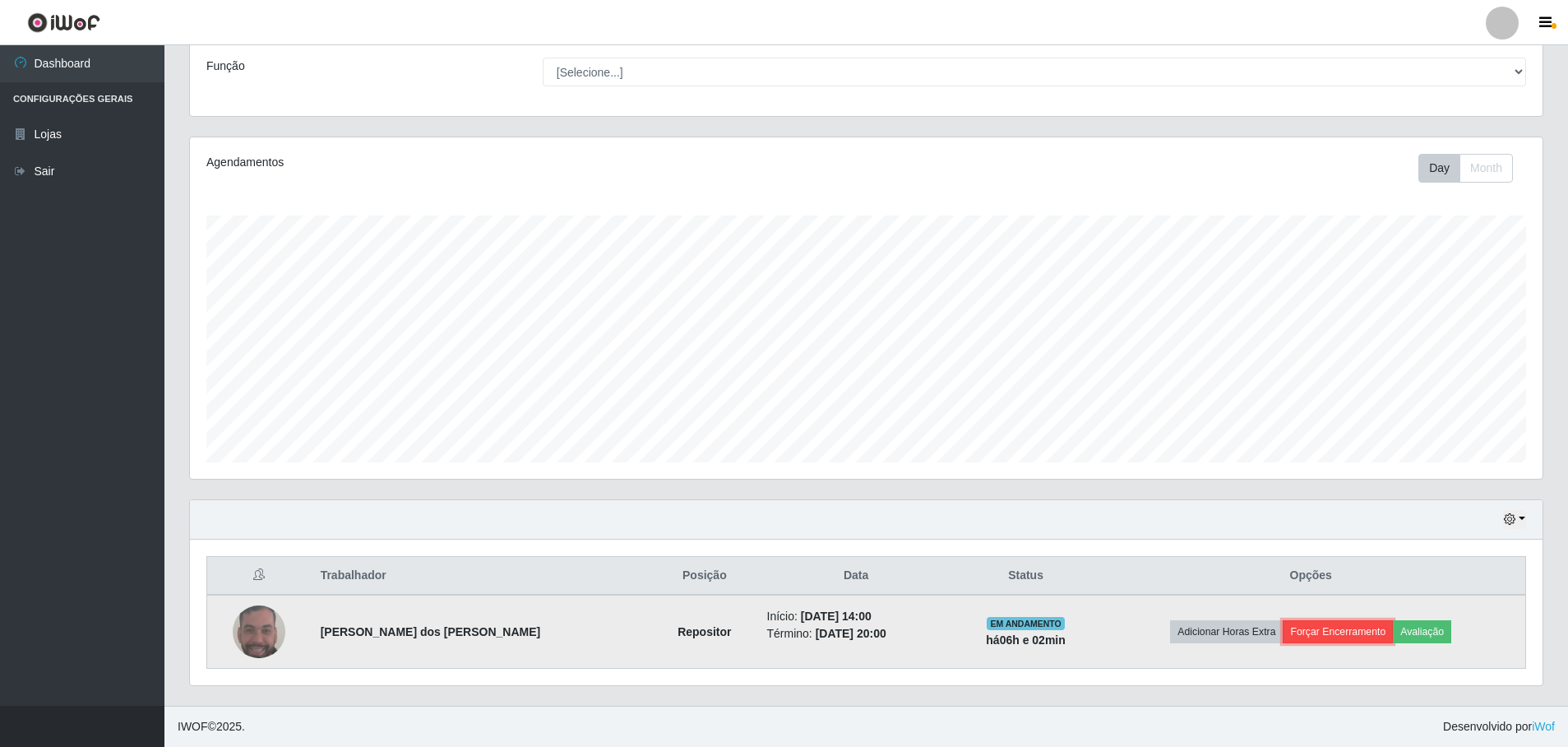
click at [1343, 630] on button "Forçar Encerramento" at bounding box center [1338, 632] width 110 height 23
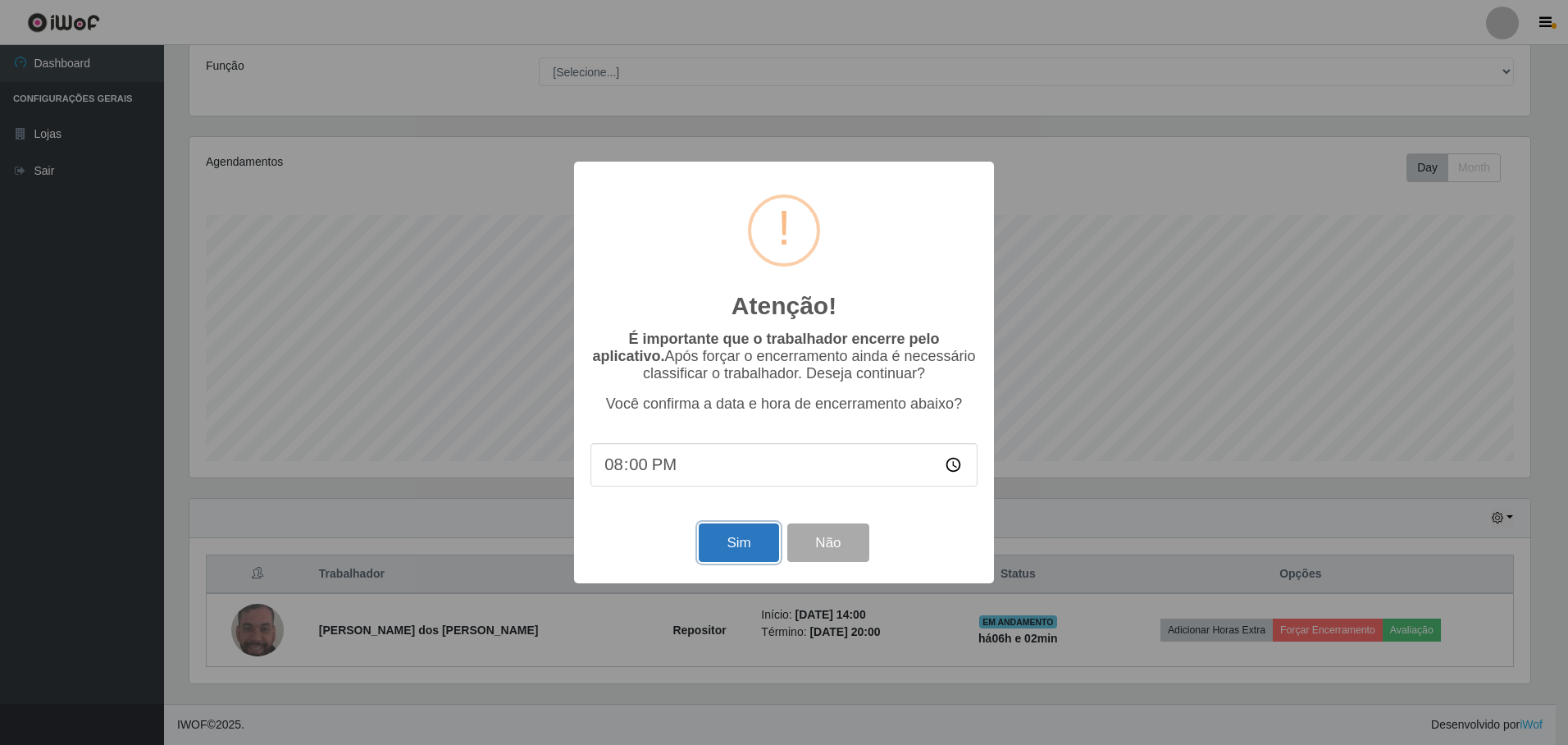
click at [722, 554] on button "Sim" at bounding box center [739, 543] width 80 height 39
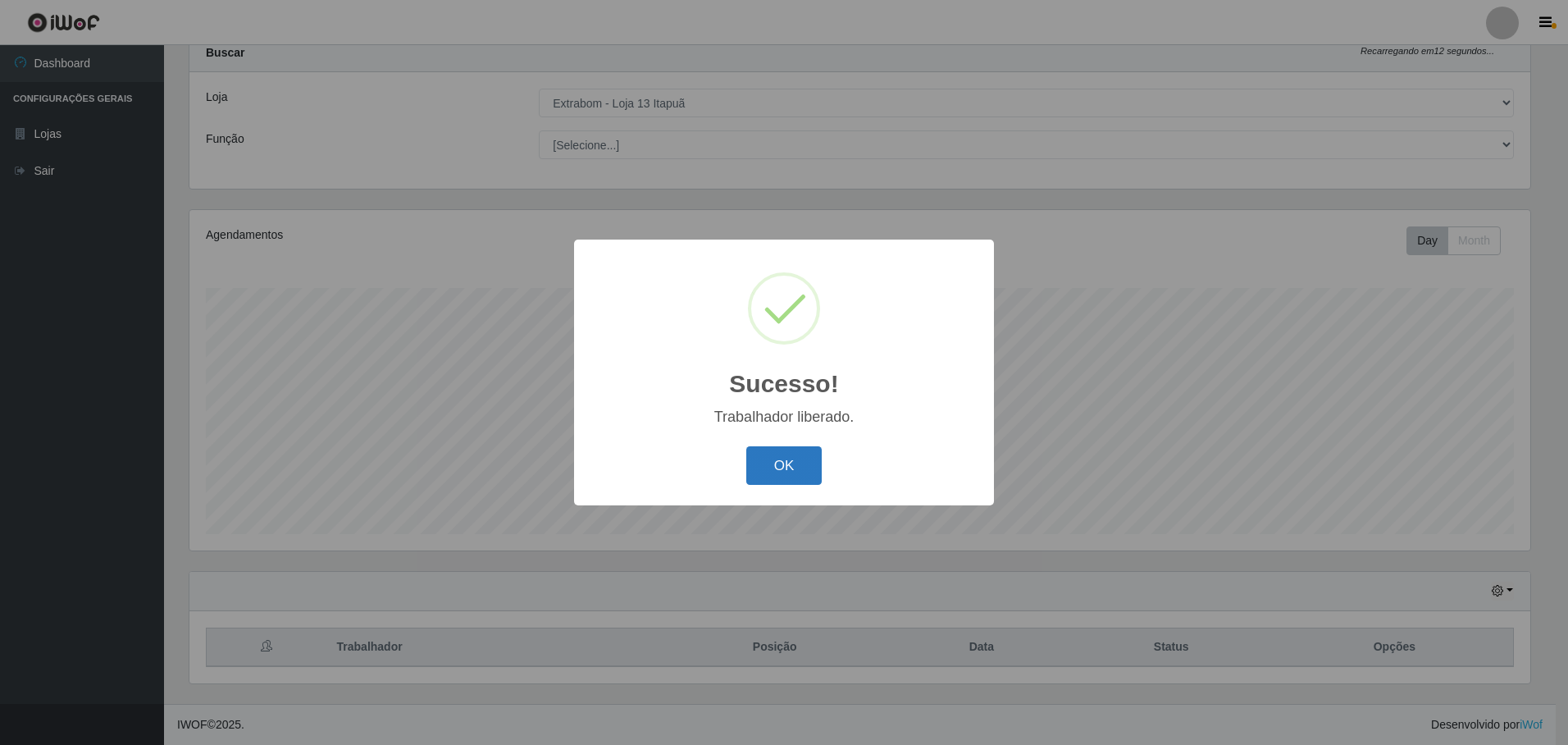
click at [776, 449] on button "OK" at bounding box center [784, 466] width 76 height 39
